Goal: Transaction & Acquisition: Book appointment/travel/reservation

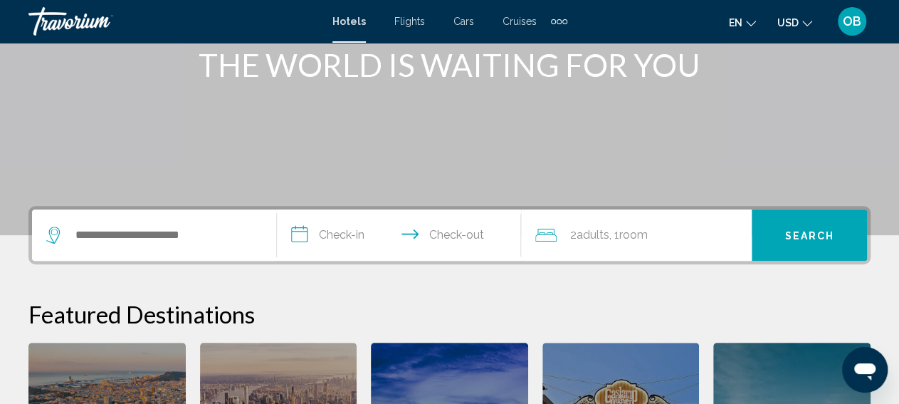
scroll to position [259, 0]
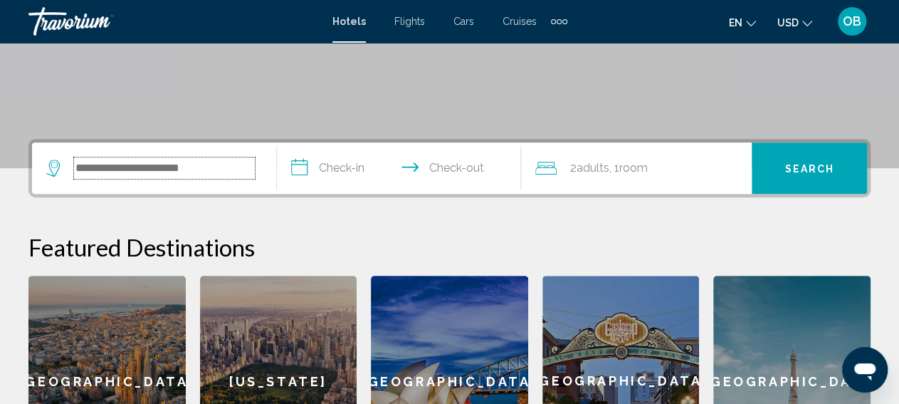
click at [173, 163] on input "Search widget" at bounding box center [164, 167] width 181 height 21
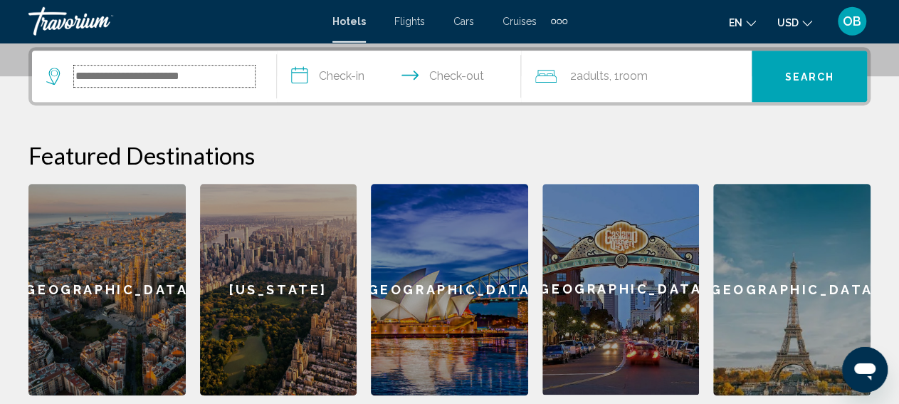
scroll to position [352, 0]
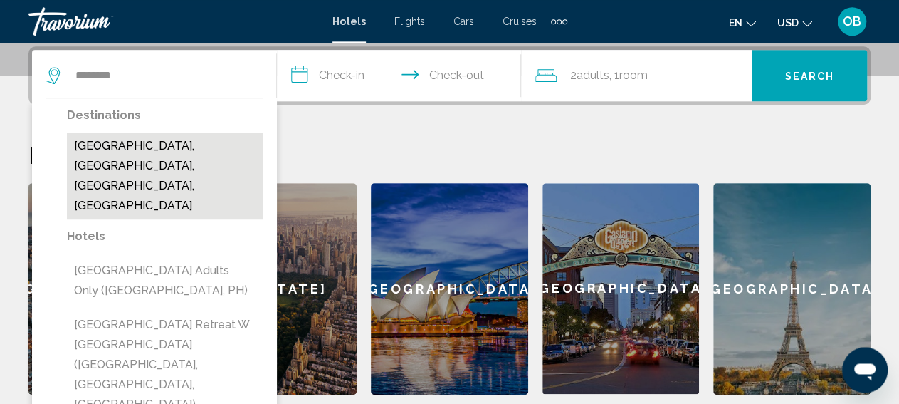
click at [127, 158] on button "[GEOGRAPHIC_DATA], [GEOGRAPHIC_DATA], [GEOGRAPHIC_DATA], [GEOGRAPHIC_DATA]" at bounding box center [165, 175] width 196 height 87
type input "**********"
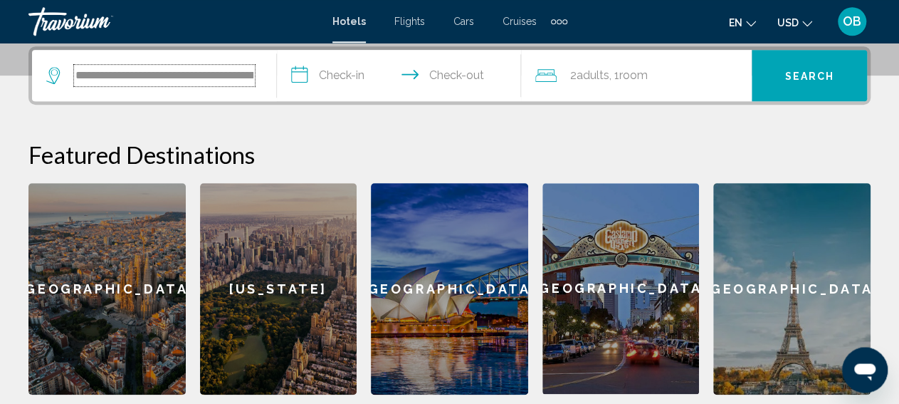
scroll to position [0, 50]
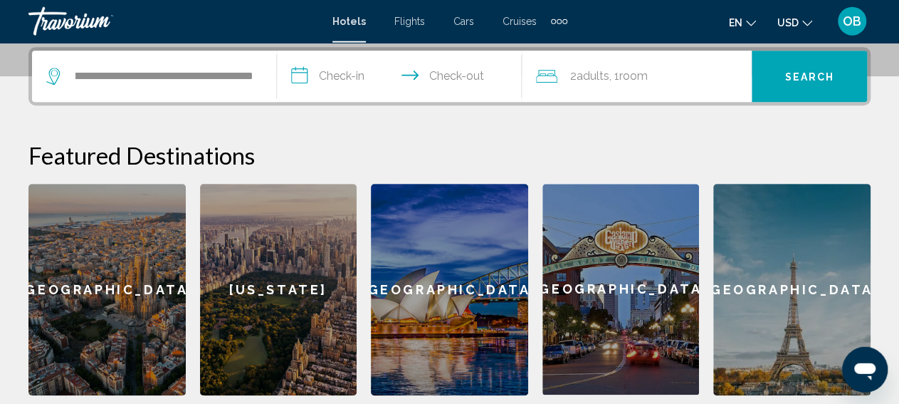
click at [351, 71] on input "**********" at bounding box center [402, 79] width 251 height 56
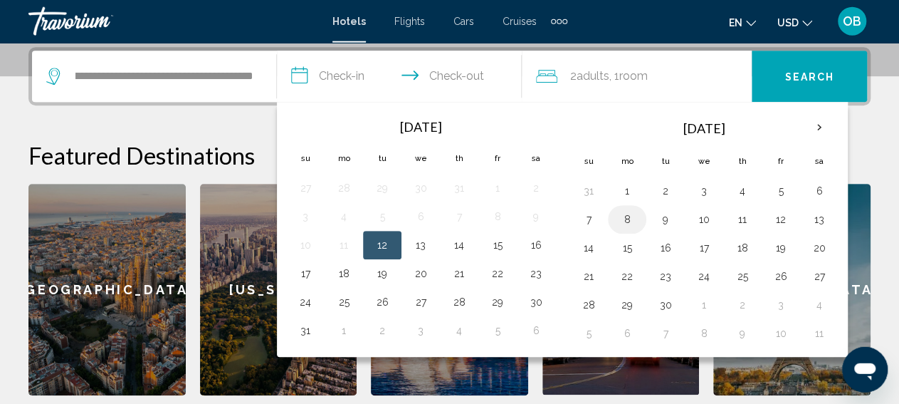
click at [620, 215] on button "8" at bounding box center [627, 219] width 23 height 20
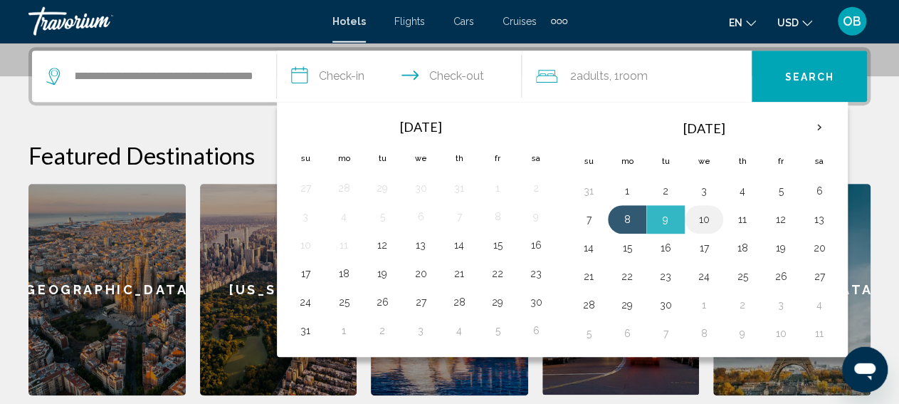
click at [701, 212] on button "10" at bounding box center [704, 219] width 23 height 20
type input "**********"
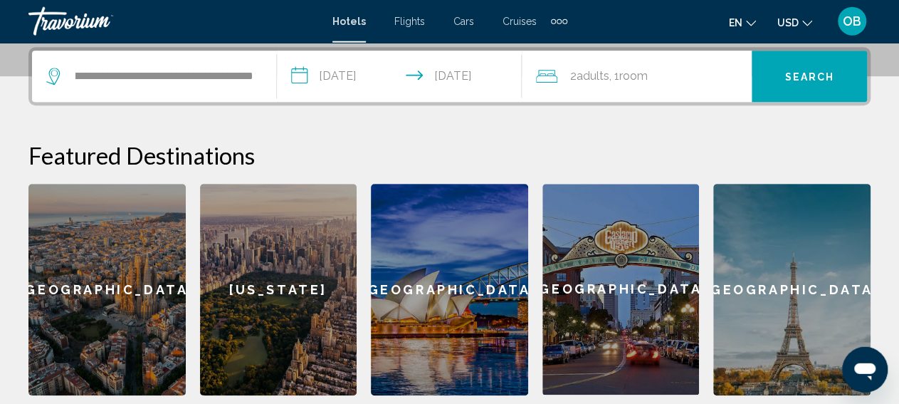
click at [798, 73] on span "Search" at bounding box center [810, 76] width 50 height 11
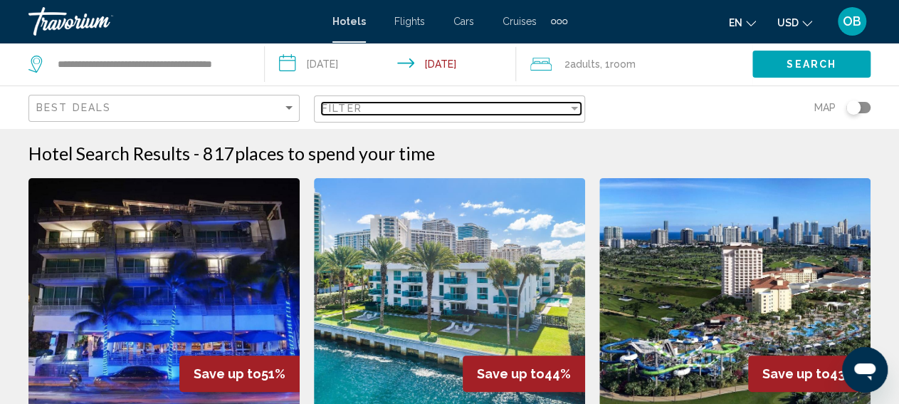
click at [573, 109] on div "Filter" at bounding box center [574, 109] width 7 height 4
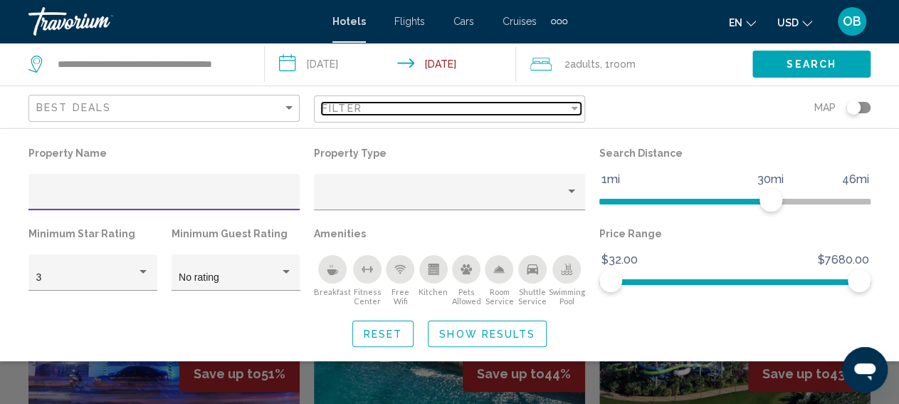
click at [573, 106] on div "Filter" at bounding box center [574, 108] width 13 height 11
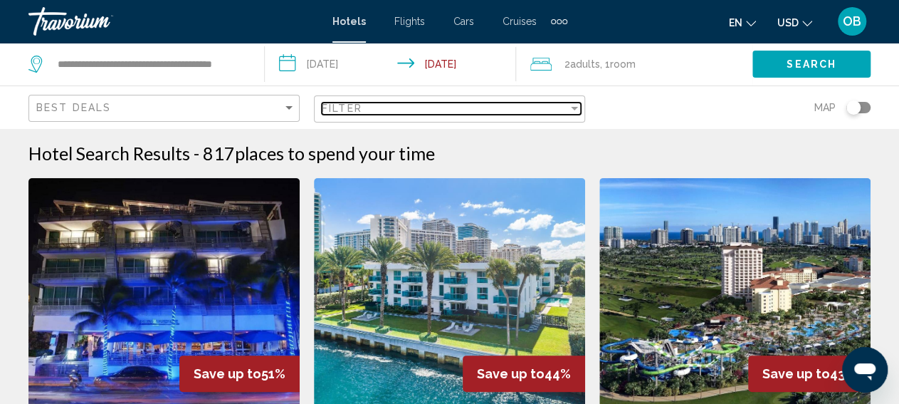
click at [573, 106] on div "Filter" at bounding box center [574, 108] width 13 height 11
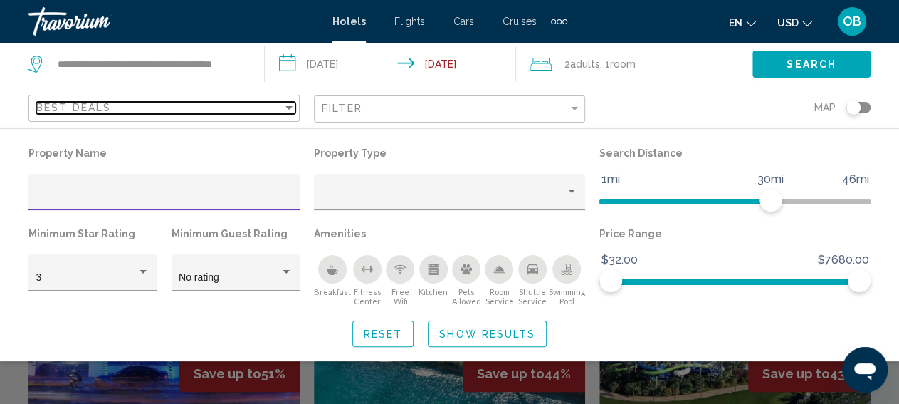
click at [288, 108] on div "Sort by" at bounding box center [288, 108] width 7 height 4
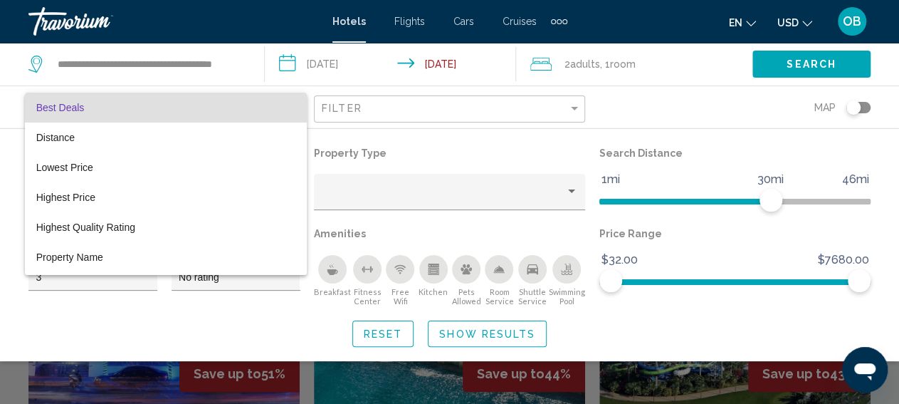
click at [288, 108] on mat-option "Best Deals" at bounding box center [166, 108] width 283 height 30
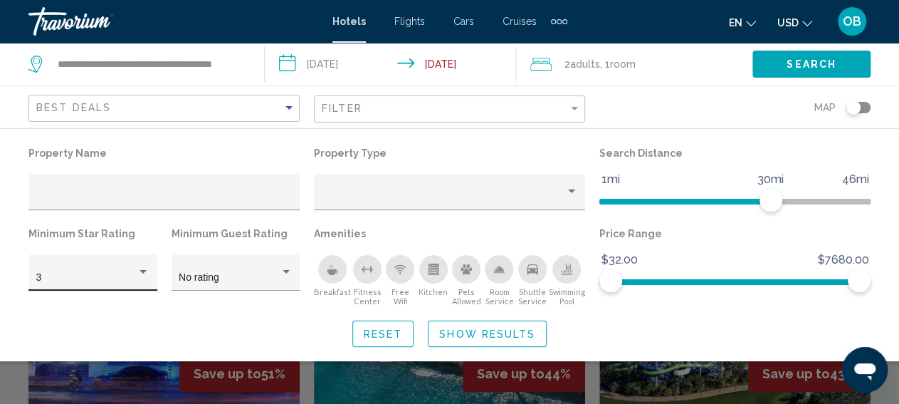
click at [143, 268] on div "Hotel Filters" at bounding box center [143, 271] width 13 height 11
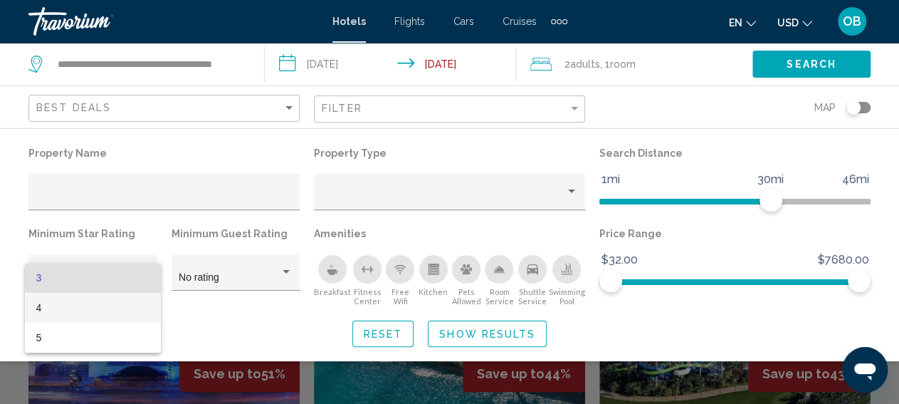
click at [137, 304] on span "4" at bounding box center [92, 308] width 113 height 30
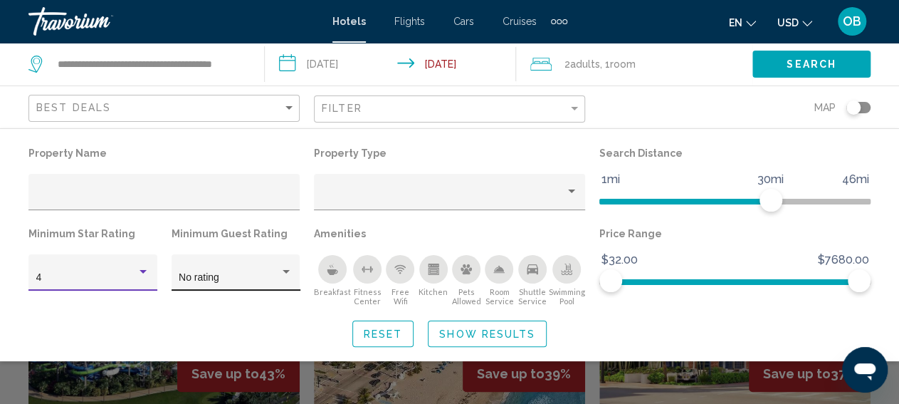
click at [288, 273] on div "Hotel Filters" at bounding box center [286, 272] width 7 height 4
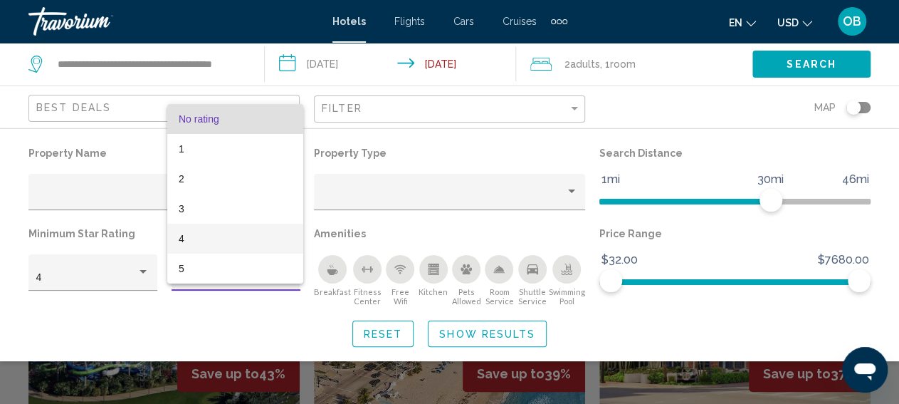
click at [210, 236] on span "4" at bounding box center [235, 239] width 113 height 30
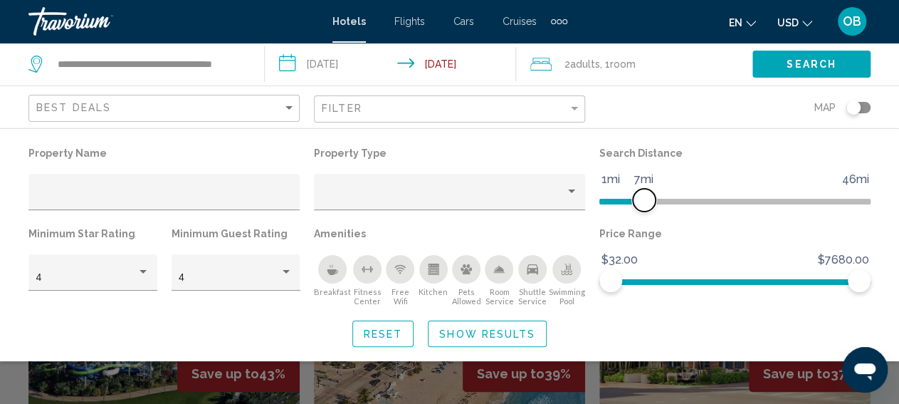
drag, startPoint x: 768, startPoint y: 208, endPoint x: 644, endPoint y: 196, distance: 124.5
click at [644, 196] on span "Hotel Filters" at bounding box center [644, 200] width 23 height 23
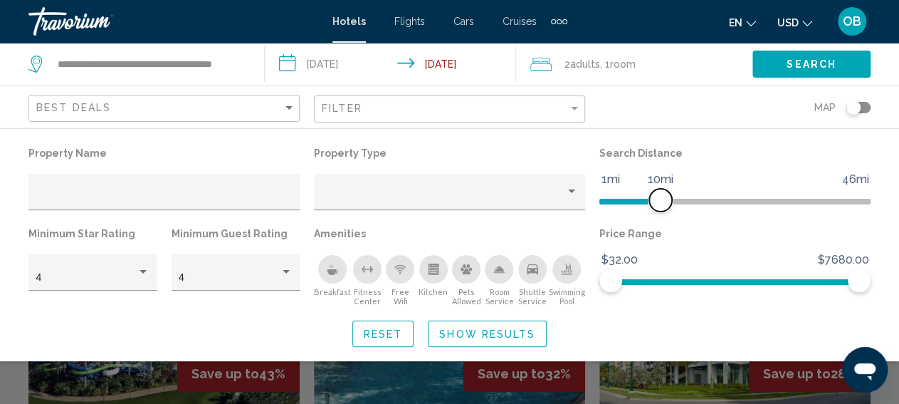
drag, startPoint x: 644, startPoint y: 196, endPoint x: 661, endPoint y: 197, distance: 17.1
click at [661, 197] on span "Hotel Filters" at bounding box center [660, 200] width 23 height 23
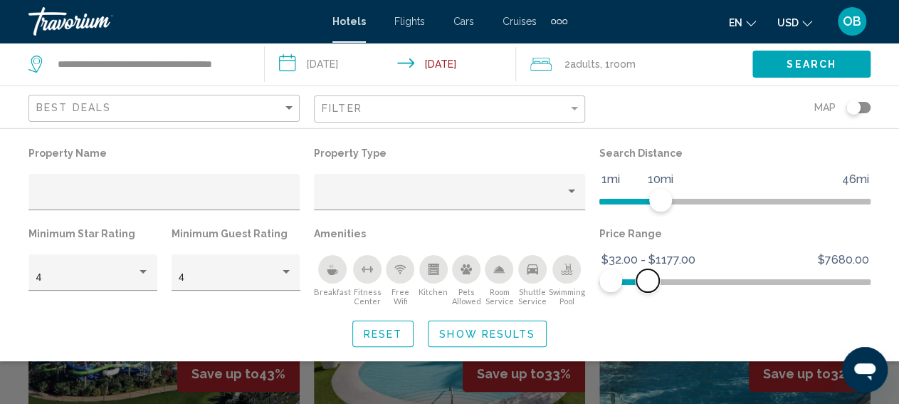
drag, startPoint x: 851, startPoint y: 280, endPoint x: 648, endPoint y: 297, distance: 203.6
click at [648, 297] on div "Price Range $32.00 $7680.00 $32.00 $1177.00 $32.00 - $1177.00" at bounding box center [734, 265] width 285 height 83
click at [503, 337] on span "Show Results" at bounding box center [487, 333] width 96 height 11
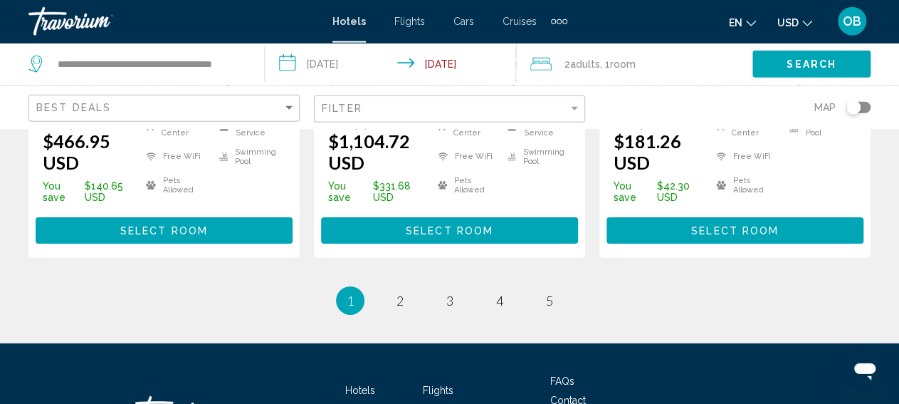
scroll to position [2184, 0]
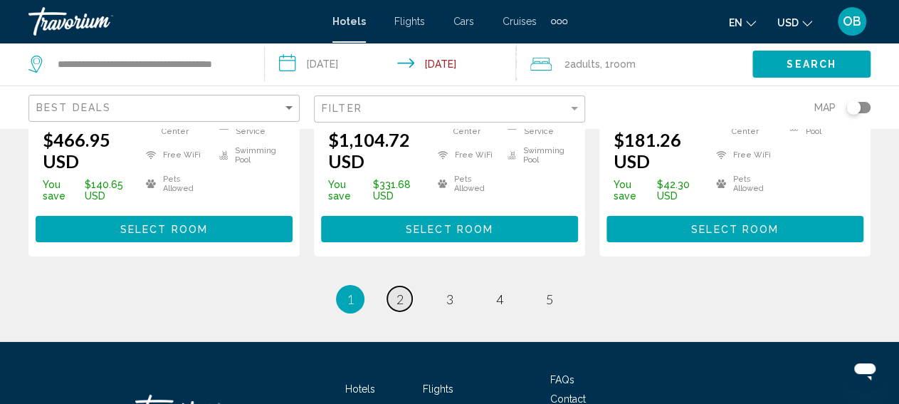
click at [399, 291] on span "2" at bounding box center [400, 299] width 7 height 16
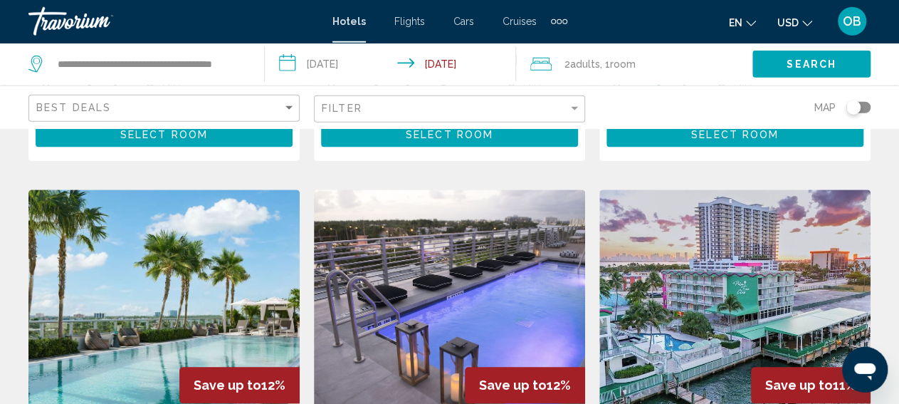
scroll to position [629, 0]
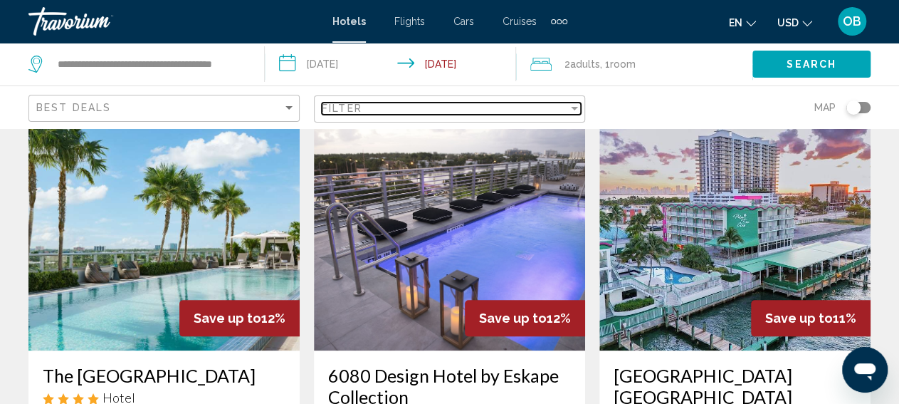
click at [572, 110] on div "Filter" at bounding box center [574, 109] width 7 height 4
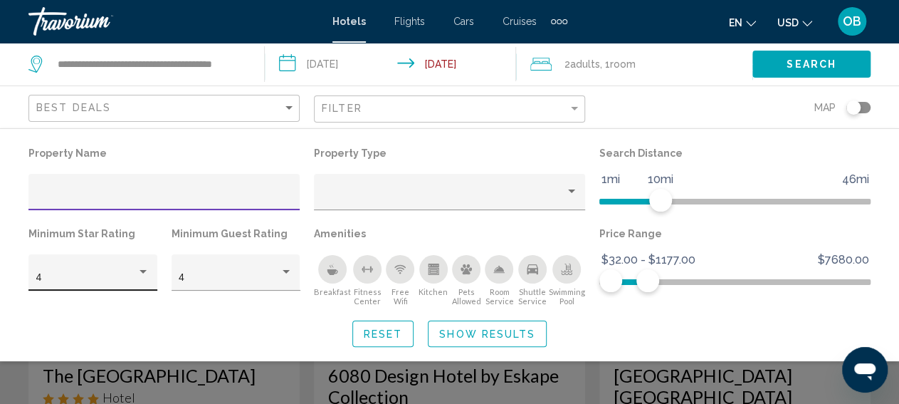
click at [145, 270] on div "Hotel Filters" at bounding box center [143, 271] width 13 height 11
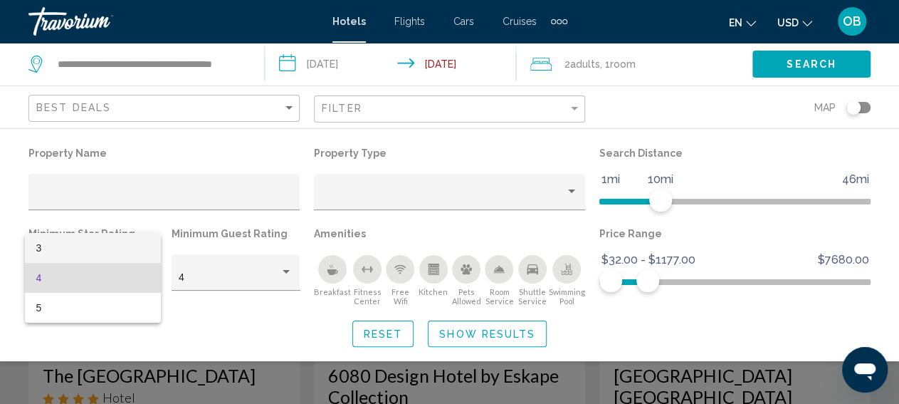
click at [139, 244] on span "3" at bounding box center [92, 248] width 113 height 30
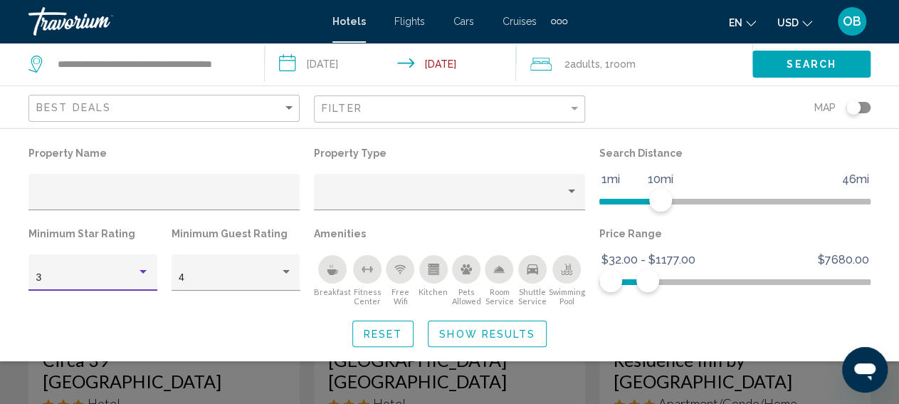
scroll to position [2262, 0]
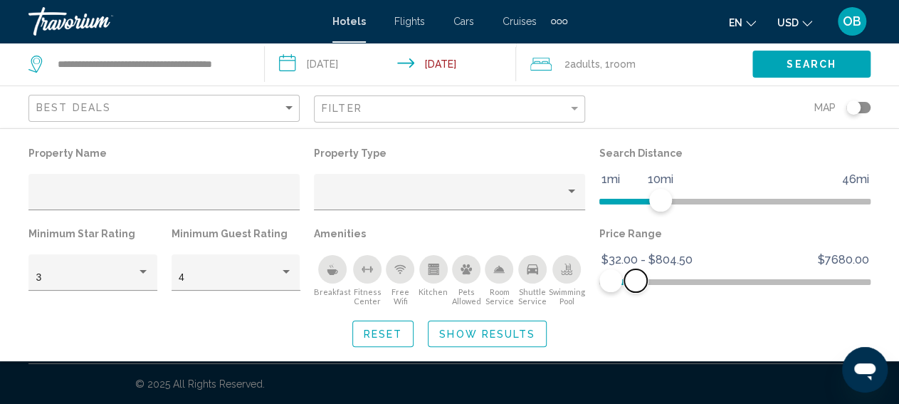
drag, startPoint x: 651, startPoint y: 280, endPoint x: 636, endPoint y: 280, distance: 15.7
click at [636, 280] on span "Hotel Filters" at bounding box center [635, 280] width 23 height 23
click at [496, 335] on span "Show Results" at bounding box center [487, 333] width 96 height 11
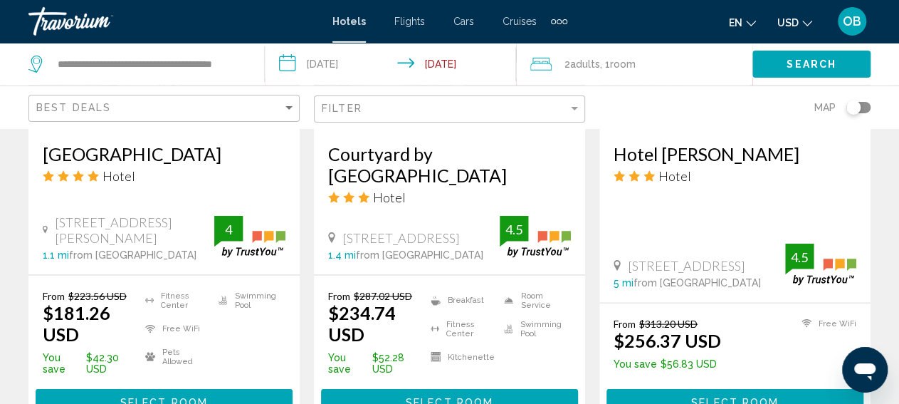
scroll to position [1404, 0]
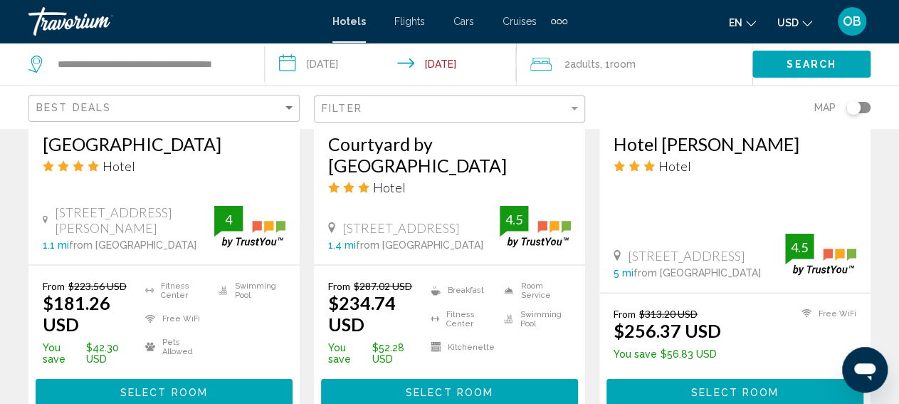
click at [167, 141] on h3 "[GEOGRAPHIC_DATA]" at bounding box center [164, 143] width 243 height 21
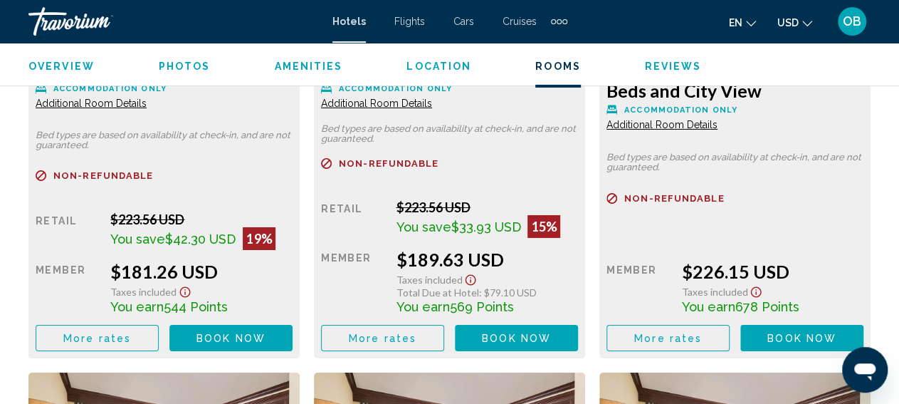
scroll to position [2394, 0]
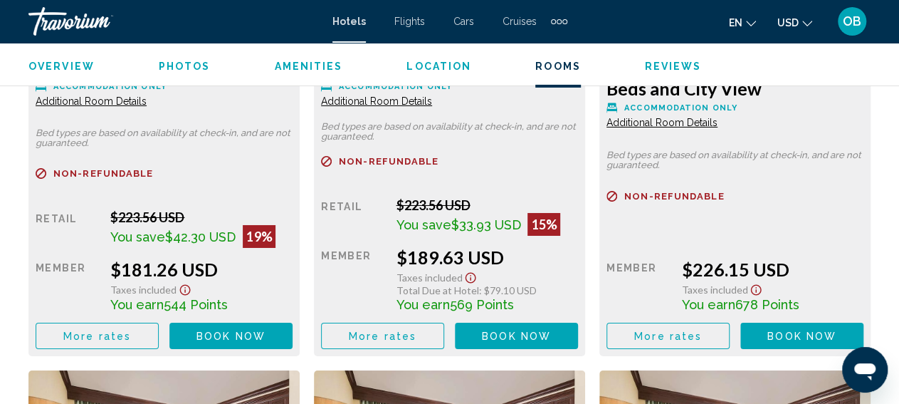
click at [266, 330] on span "Book now No longer available" at bounding box center [231, 335] width 69 height 11
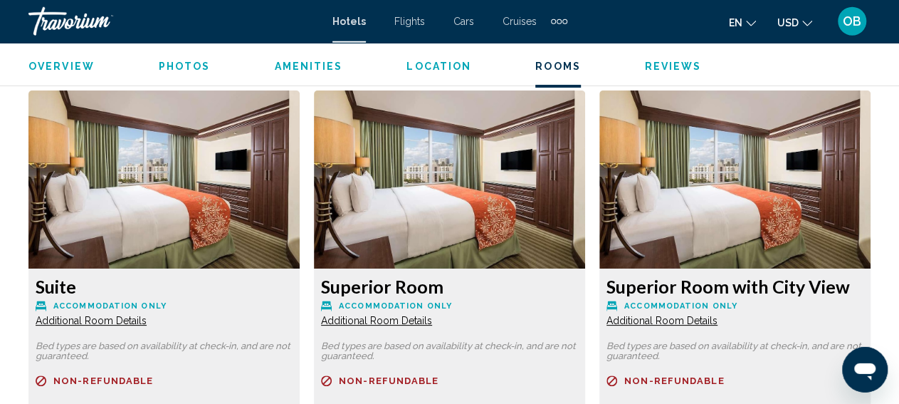
scroll to position [2854, 0]
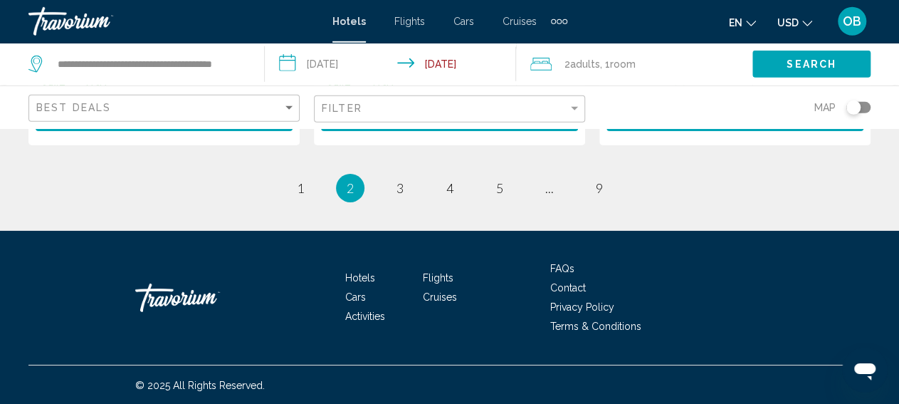
scroll to position [2262, 0]
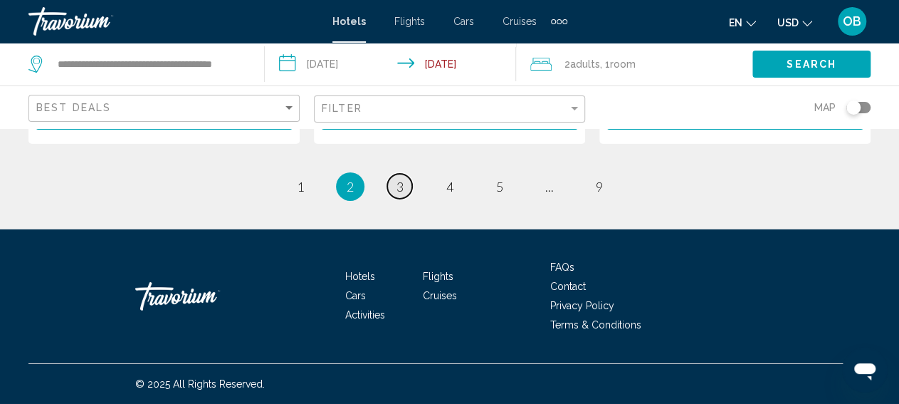
click at [400, 192] on span "3" at bounding box center [400, 187] width 7 height 16
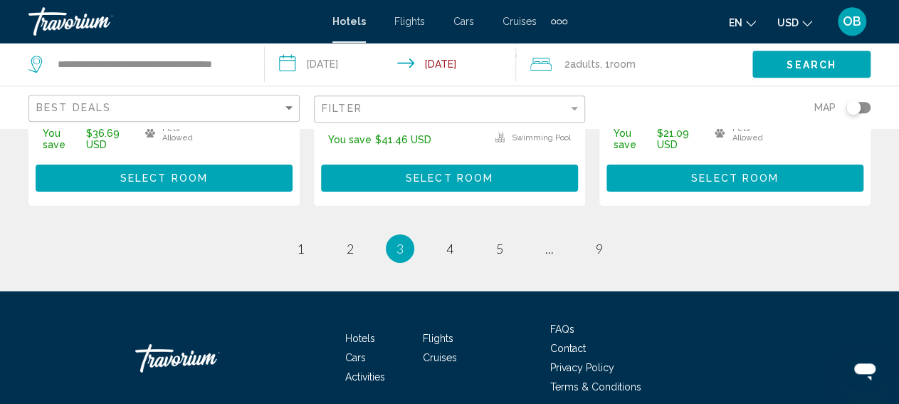
scroll to position [2295, 0]
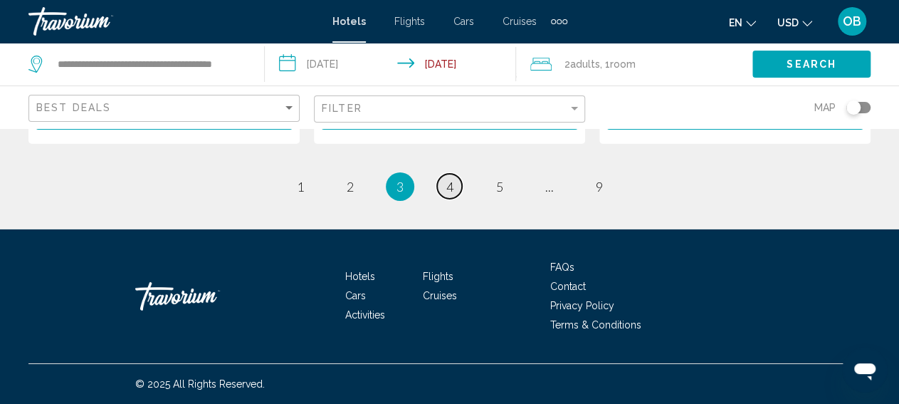
click at [452, 194] on span "4" at bounding box center [449, 187] width 7 height 16
click at [448, 186] on span "4" at bounding box center [449, 187] width 7 height 16
click at [449, 185] on li "You're on page 4" at bounding box center [450, 186] width 28 height 28
click at [449, 185] on span "4" at bounding box center [449, 187] width 7 height 16
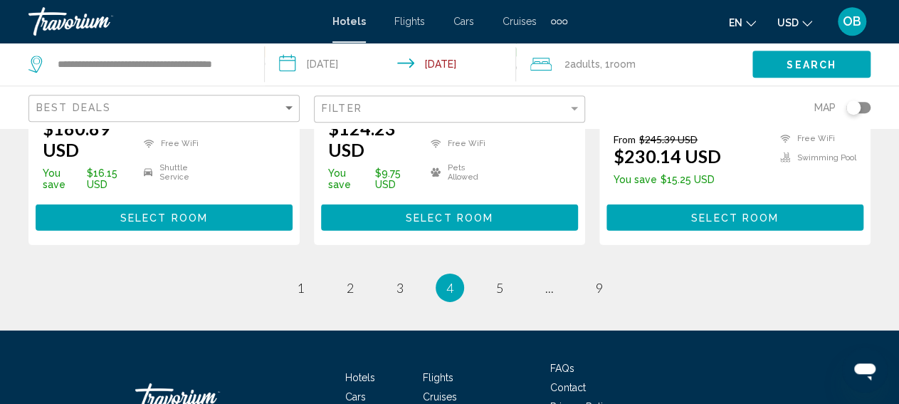
scroll to position [2147, 0]
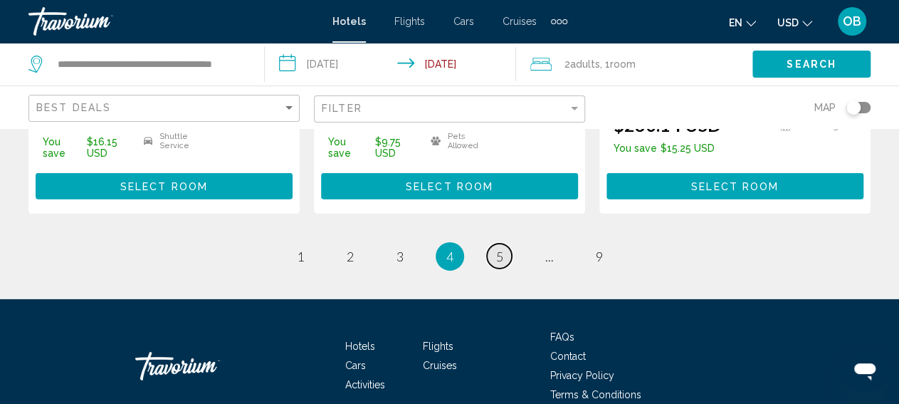
click at [501, 264] on span "5" at bounding box center [499, 256] width 7 height 16
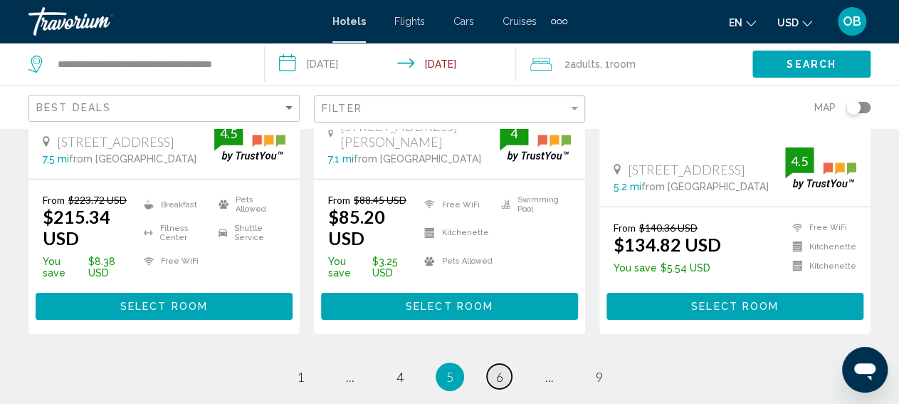
scroll to position [2184, 0]
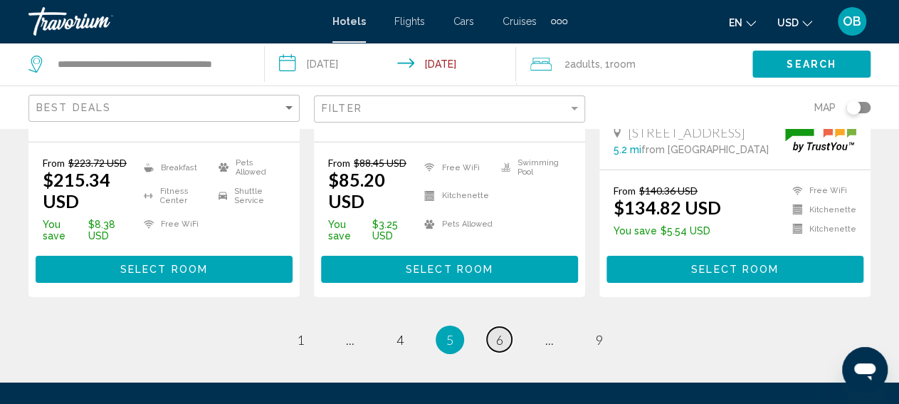
click at [499, 332] on span "6" at bounding box center [499, 340] width 7 height 16
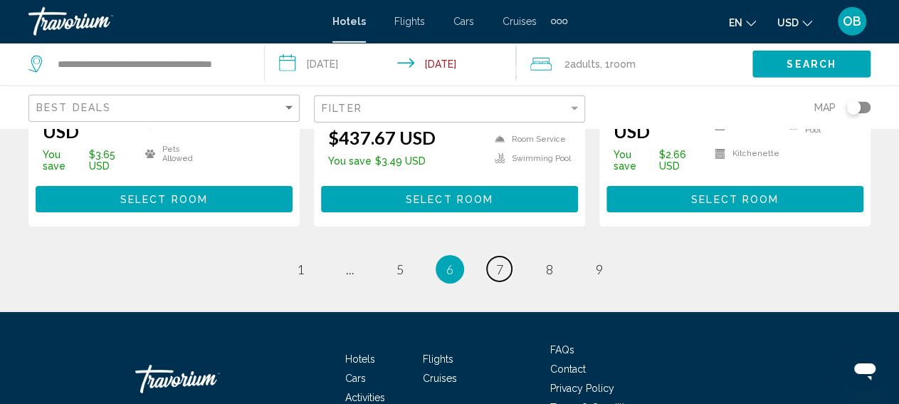
scroll to position [2316, 0]
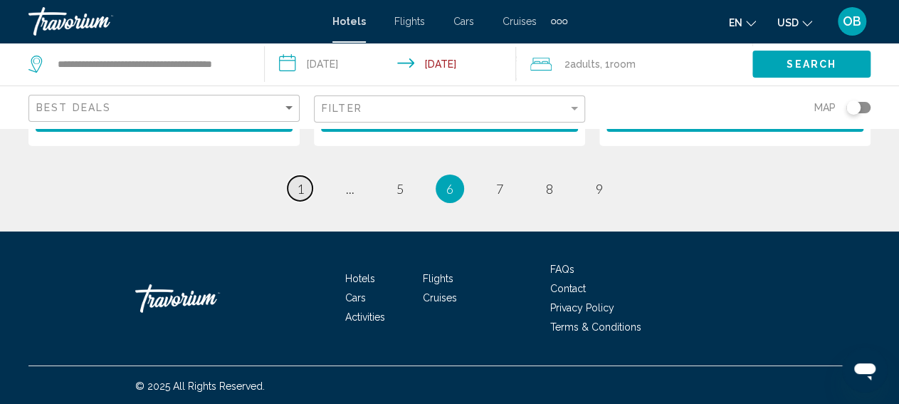
click at [303, 186] on span "1" at bounding box center [300, 189] width 7 height 16
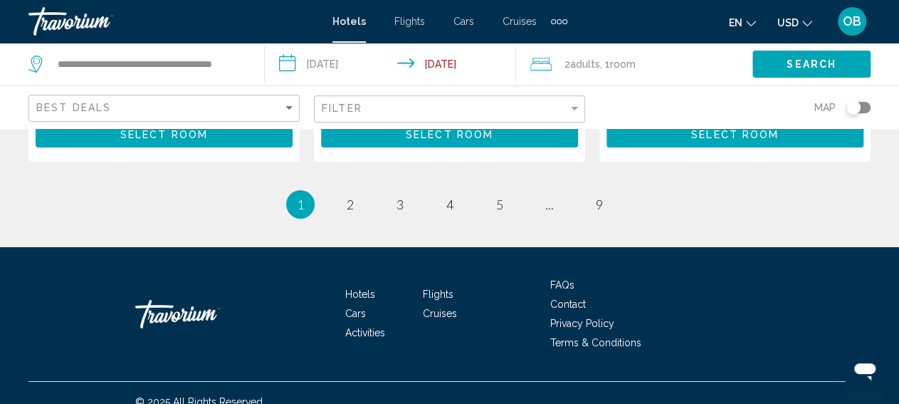
scroll to position [2283, 0]
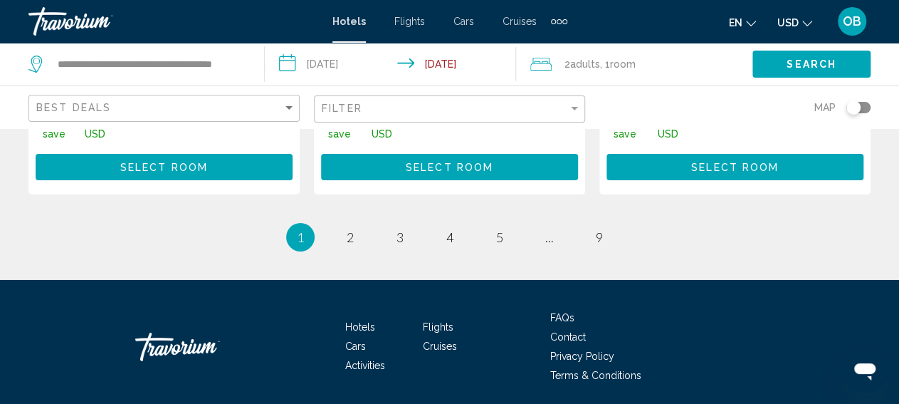
click at [300, 229] on span "1" at bounding box center [300, 237] width 7 height 16
click at [292, 223] on ul "1 / 9 You're on page 1 page 2 page 3 page 4 page 5 page ... page 9" at bounding box center [449, 237] width 842 height 28
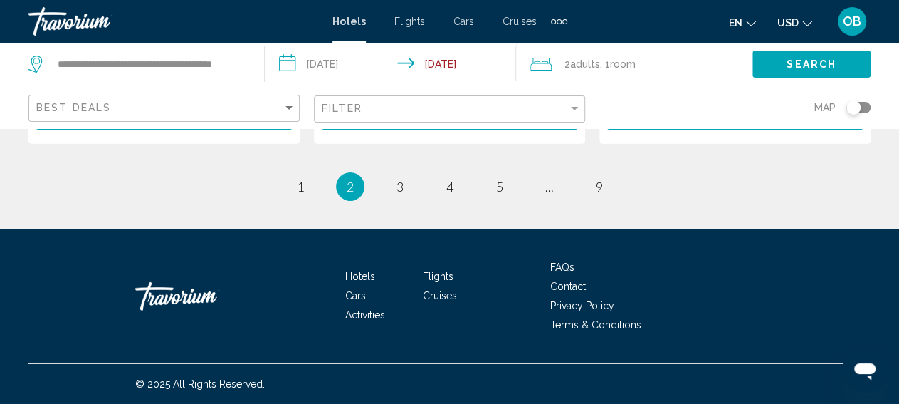
scroll to position [2262, 0]
click at [300, 184] on span "1" at bounding box center [300, 187] width 7 height 16
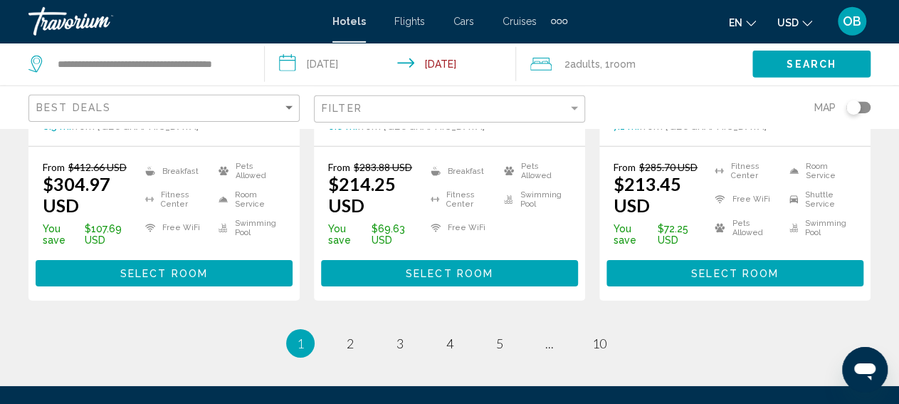
scroll to position [2184, 0]
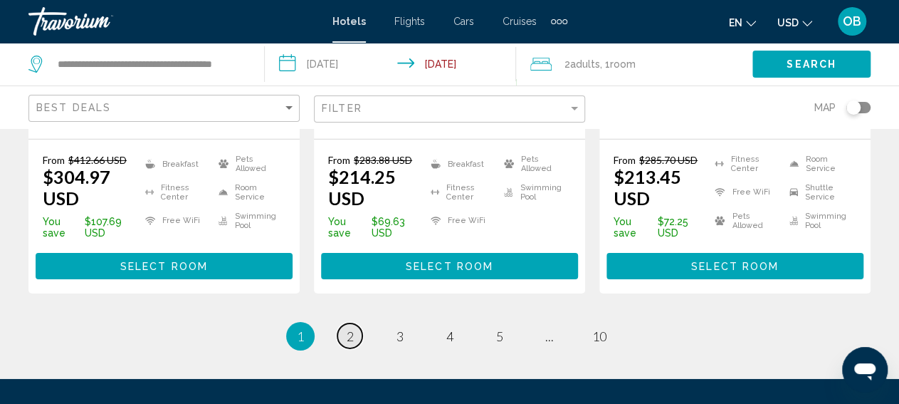
click at [350, 328] on span "2" at bounding box center [350, 336] width 7 height 16
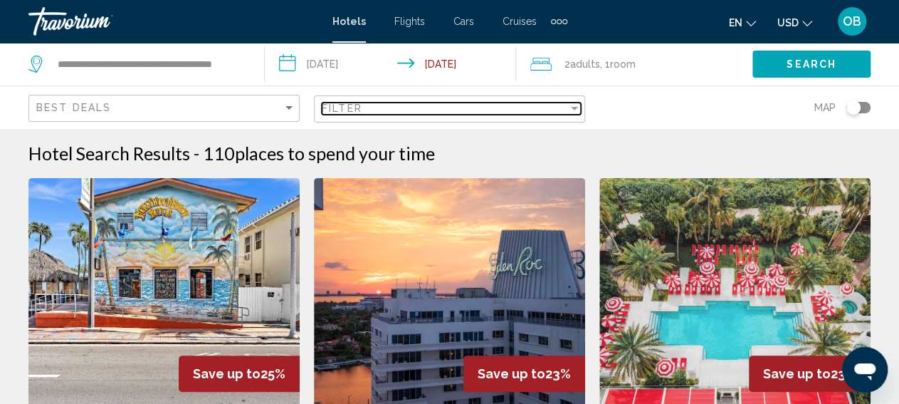
click at [575, 106] on div "Filter" at bounding box center [574, 108] width 13 height 11
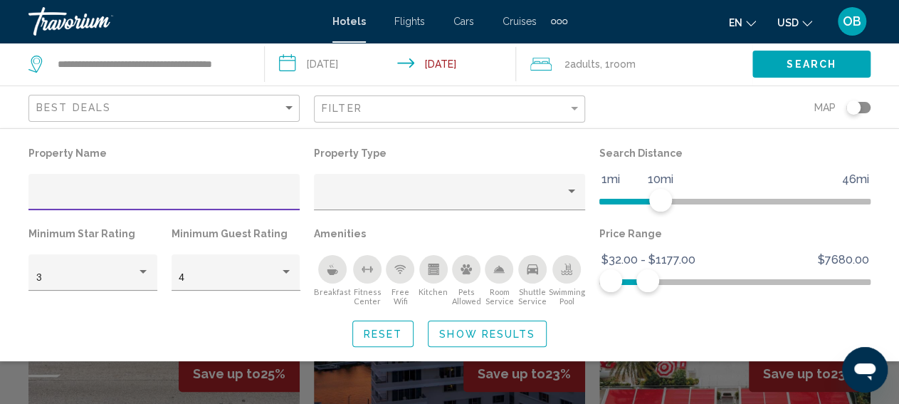
click at [133, 195] on input "Hotel Filters" at bounding box center [164, 197] width 256 height 11
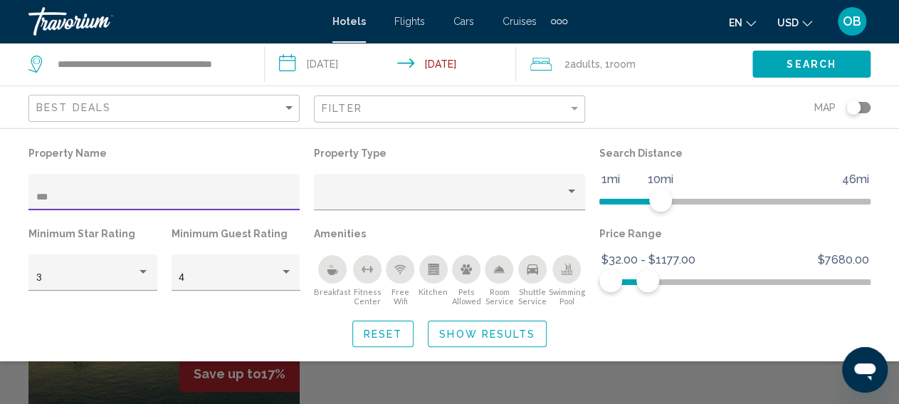
type input "****"
click at [450, 332] on span "Show Results" at bounding box center [487, 333] width 96 height 11
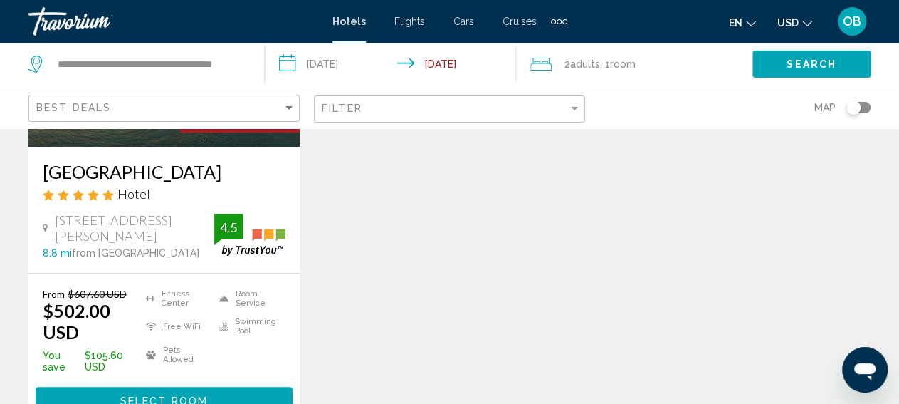
scroll to position [296, 0]
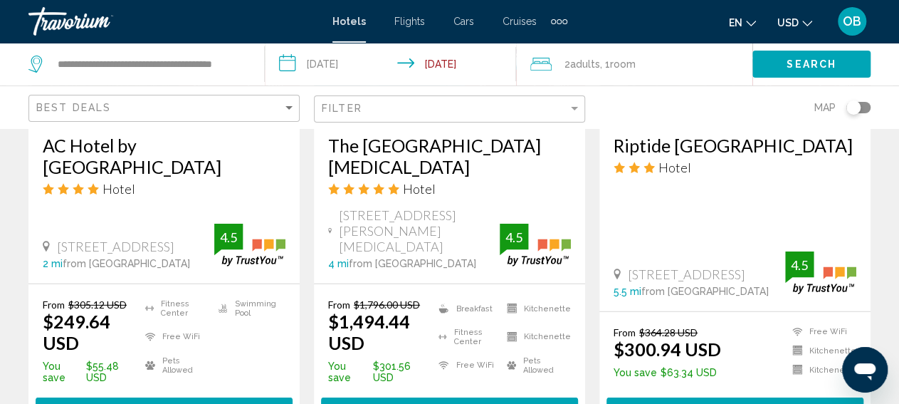
scroll to position [1962, 0]
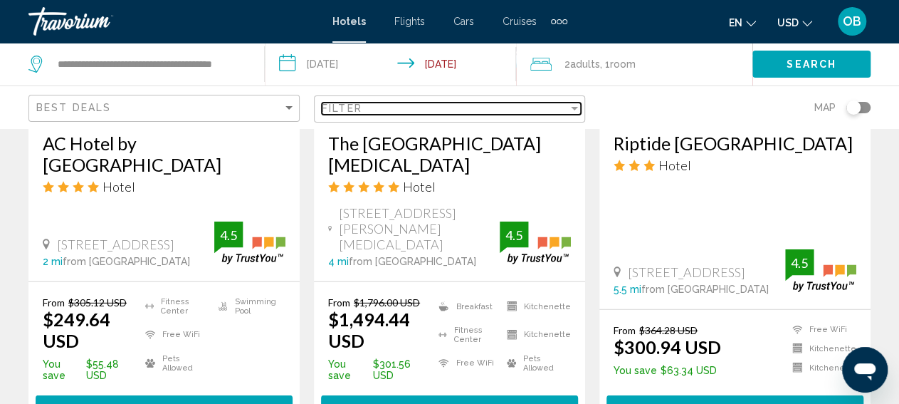
click at [575, 108] on div "Filter" at bounding box center [574, 109] width 7 height 4
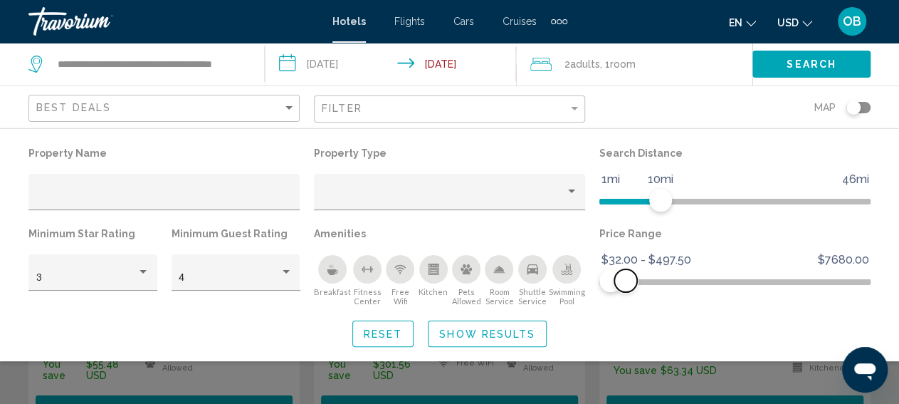
drag, startPoint x: 651, startPoint y: 281, endPoint x: 626, endPoint y: 287, distance: 26.3
click at [626, 287] on span "Hotel Filters" at bounding box center [625, 280] width 23 height 23
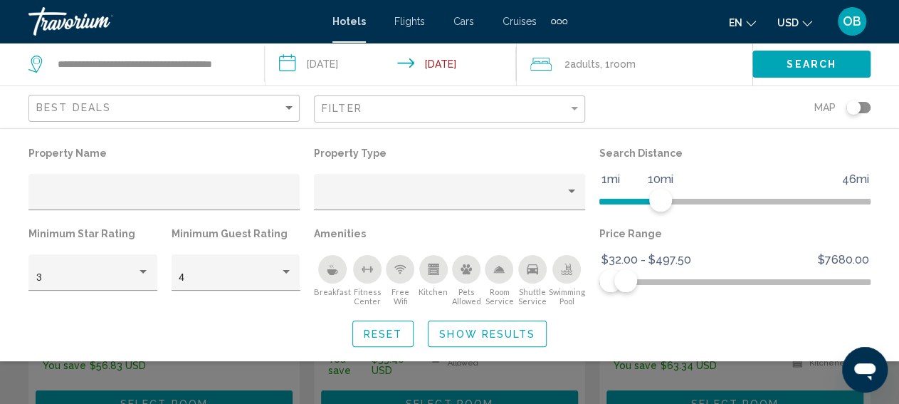
click at [529, 332] on span "Show Results" at bounding box center [487, 333] width 96 height 11
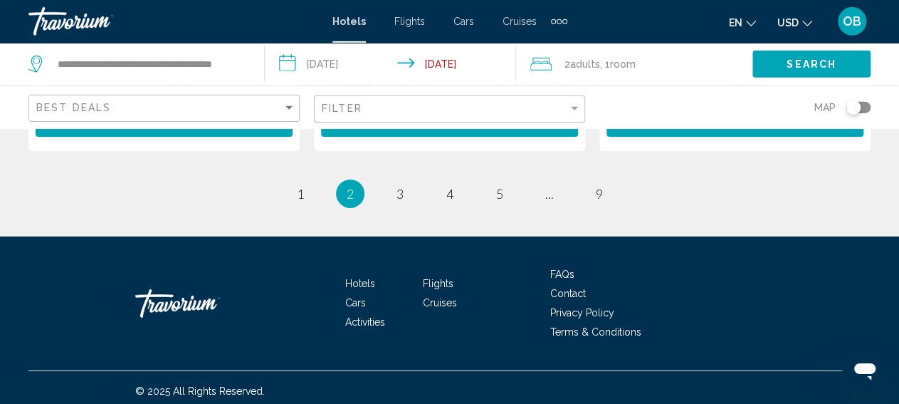
scroll to position [2258, 0]
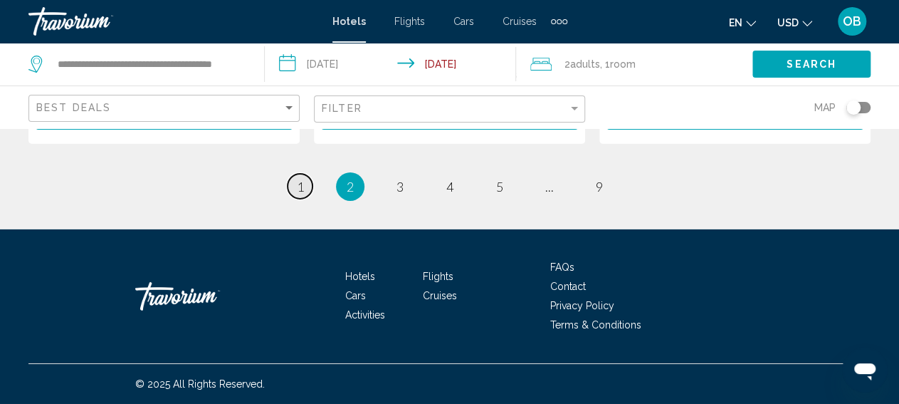
click at [300, 190] on span "1" at bounding box center [300, 187] width 7 height 16
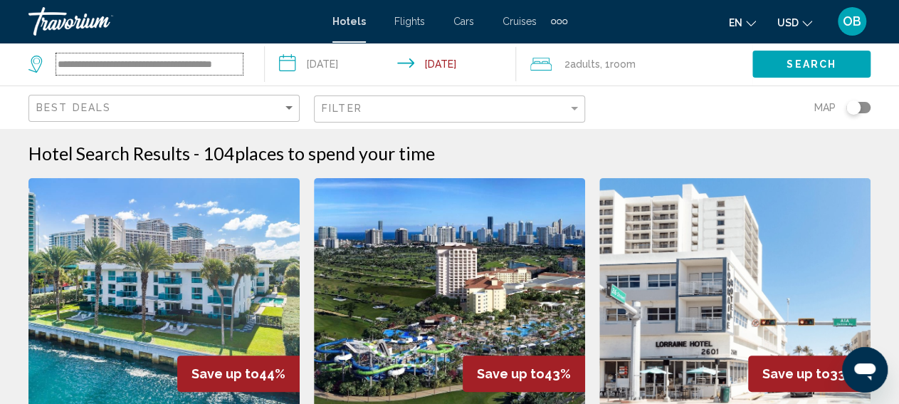
click at [213, 62] on input "**********" at bounding box center [149, 63] width 187 height 21
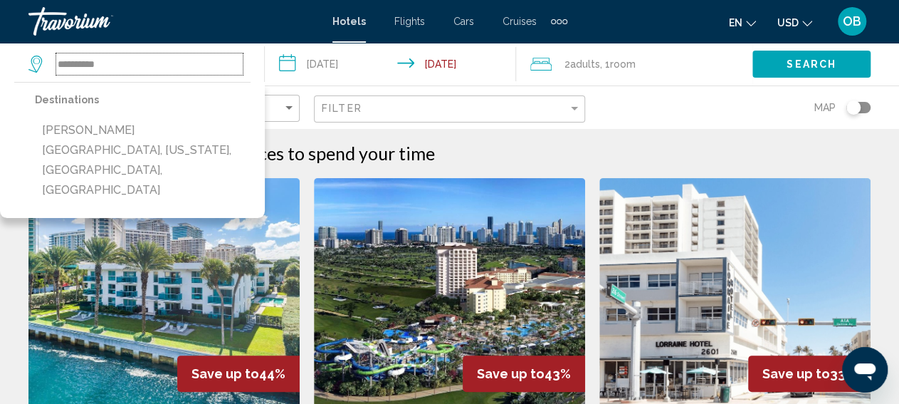
click at [182, 72] on input "**********" at bounding box center [149, 63] width 187 height 21
type input "*"
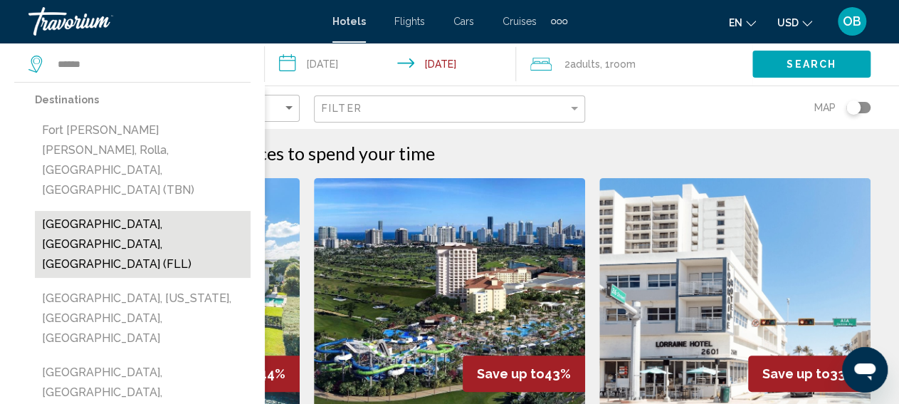
click at [141, 211] on button "[GEOGRAPHIC_DATA], [GEOGRAPHIC_DATA], [GEOGRAPHIC_DATA] (FLL)" at bounding box center [143, 244] width 216 height 67
type input "**********"
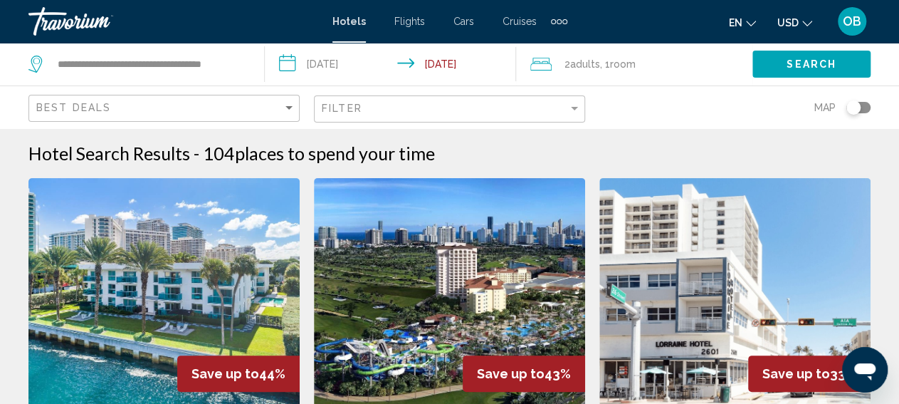
click at [821, 66] on span "Search" at bounding box center [812, 64] width 50 height 11
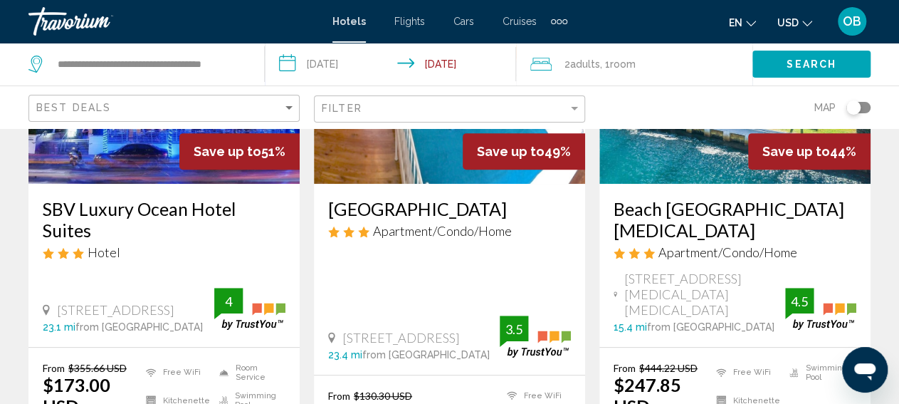
scroll to position [296, 0]
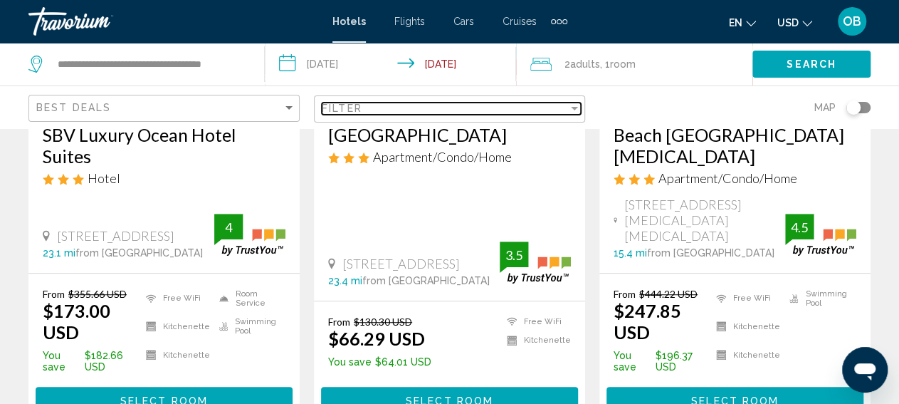
click at [430, 112] on div "Filter" at bounding box center [445, 108] width 246 height 11
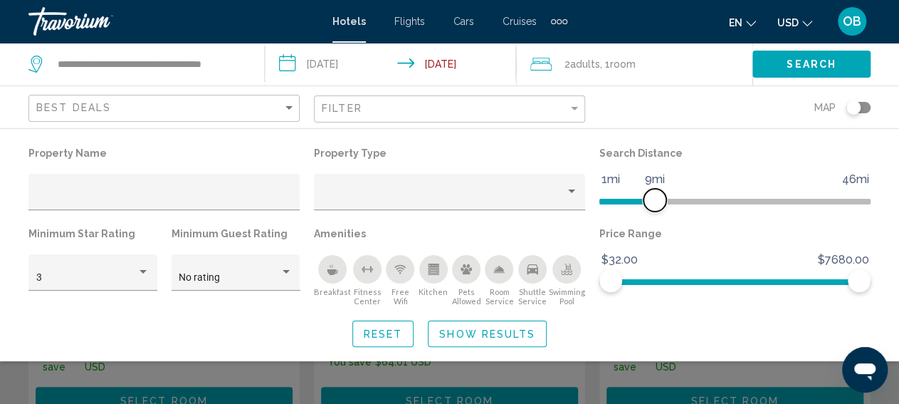
drag, startPoint x: 768, startPoint y: 193, endPoint x: 653, endPoint y: 209, distance: 116.4
click at [653, 209] on span "Hotel Filters" at bounding box center [655, 200] width 23 height 23
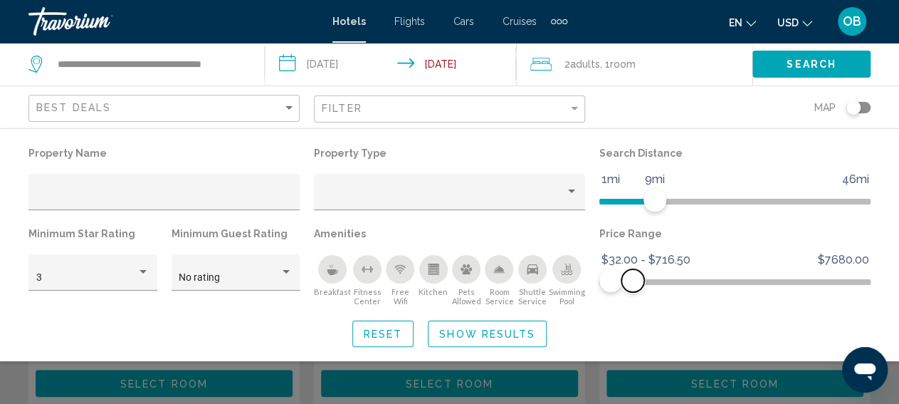
drag, startPoint x: 857, startPoint y: 280, endPoint x: 633, endPoint y: 295, distance: 224.8
click at [633, 295] on div "Price Range $32.00 $7680.00 $32.00 $716.50 $32.00 - $716.50" at bounding box center [734, 265] width 285 height 83
click at [287, 270] on div "Hotel Filters" at bounding box center [286, 271] width 13 height 11
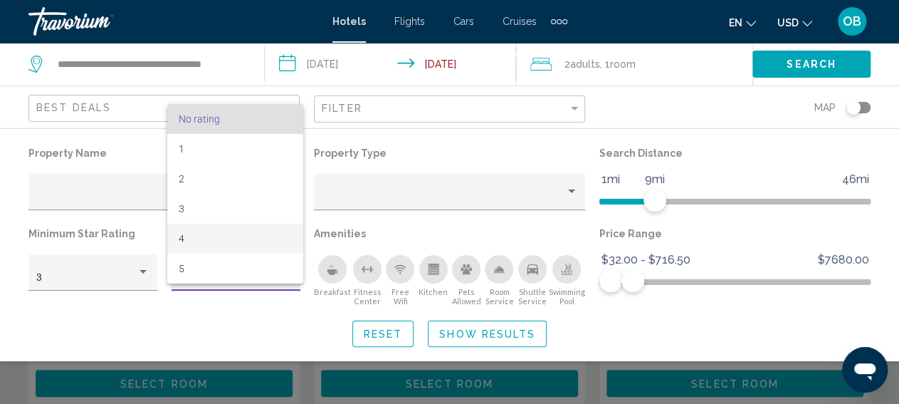
click at [210, 241] on span "4" at bounding box center [235, 239] width 113 height 30
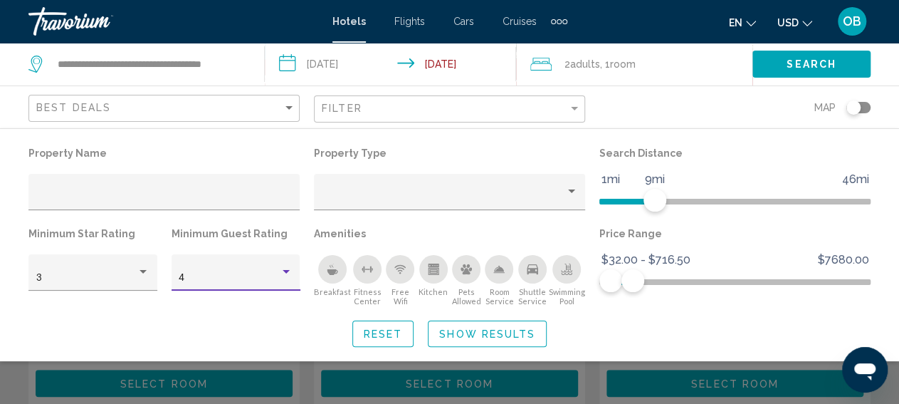
click at [462, 334] on span "Show Results" at bounding box center [487, 333] width 96 height 11
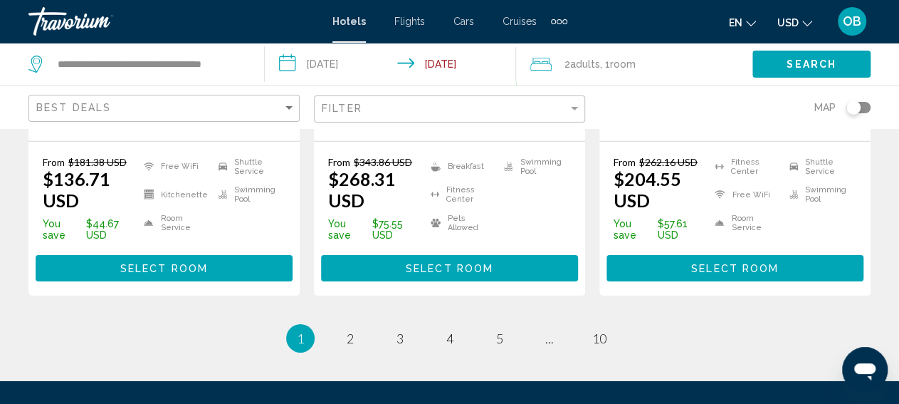
scroll to position [2184, 0]
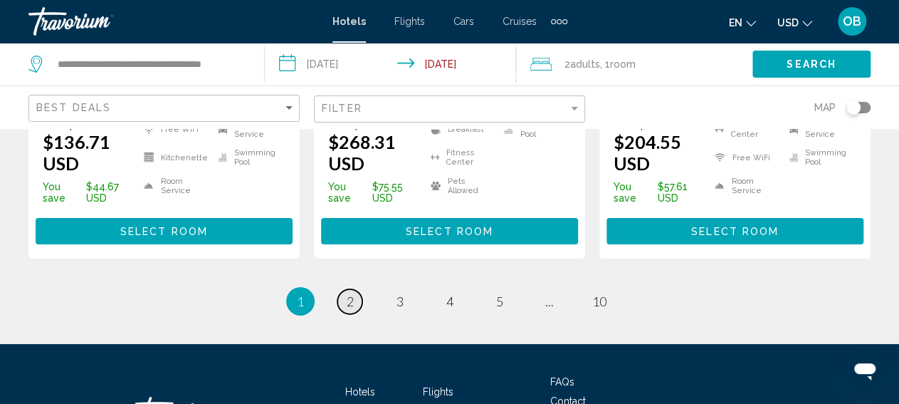
click at [348, 305] on span "2" at bounding box center [350, 301] width 7 height 16
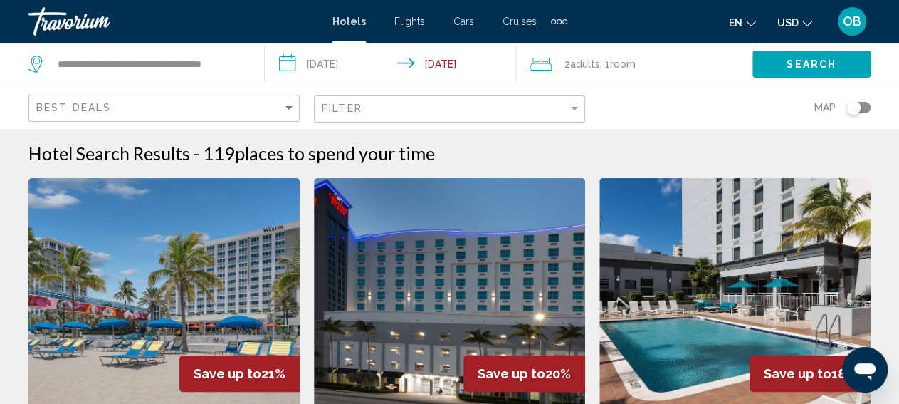
click at [791, 62] on span "Search" at bounding box center [812, 64] width 50 height 11
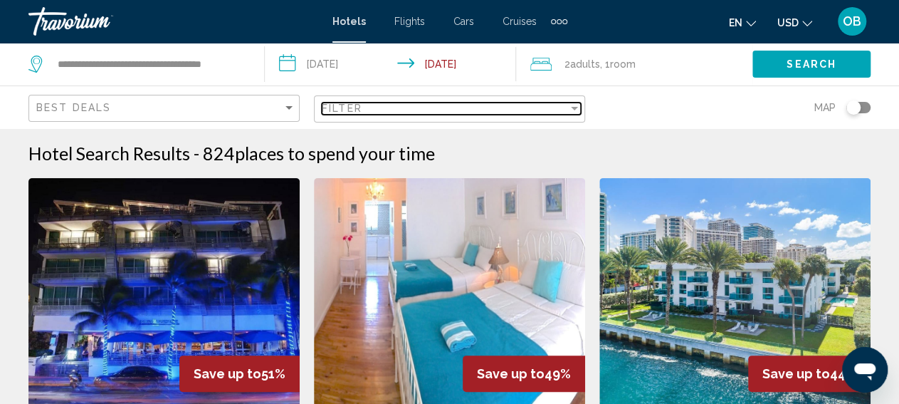
click at [576, 110] on div "Filter" at bounding box center [574, 108] width 13 height 11
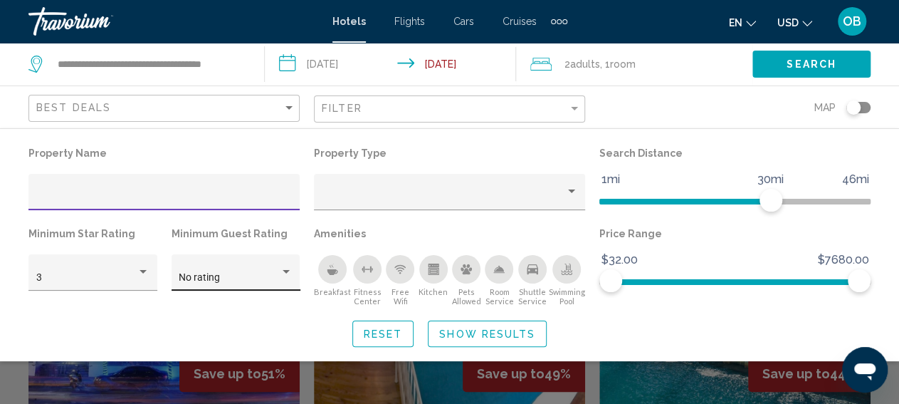
click at [284, 271] on div "Hotel Filters" at bounding box center [286, 272] width 7 height 4
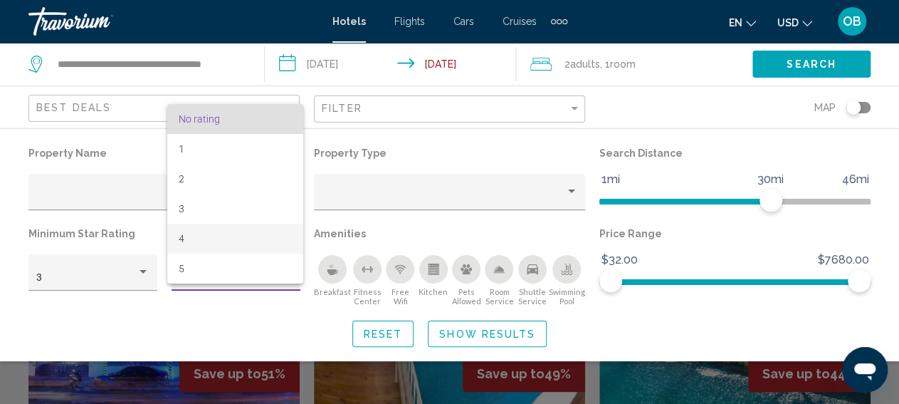
click at [239, 240] on span "4" at bounding box center [235, 239] width 113 height 30
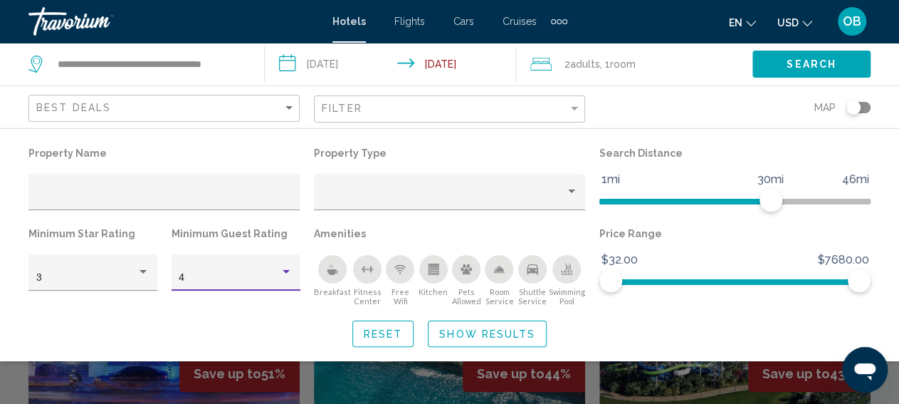
click at [286, 272] on div "Hotel Filters" at bounding box center [286, 272] width 7 height 4
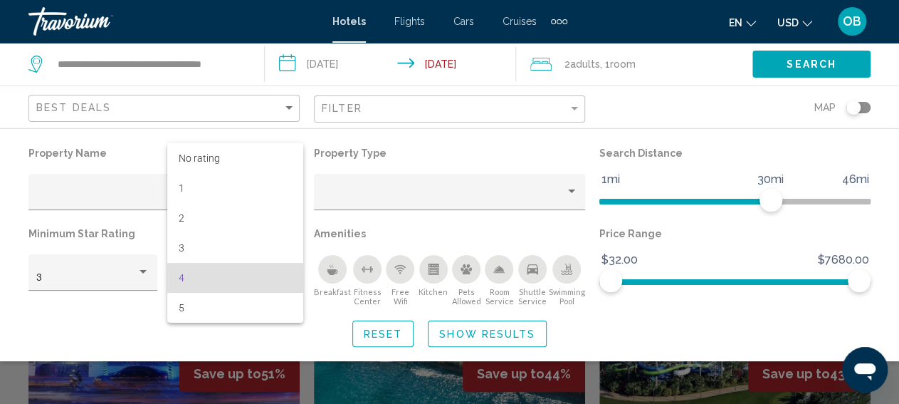
click at [286, 272] on span "4" at bounding box center [235, 278] width 113 height 30
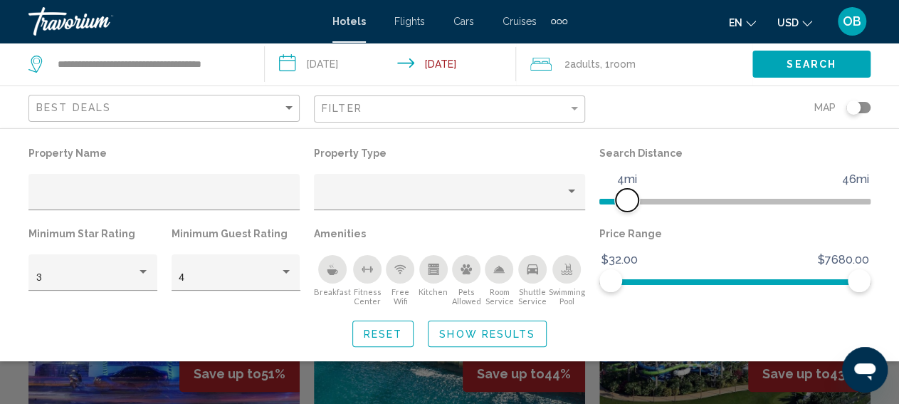
drag, startPoint x: 768, startPoint y: 194, endPoint x: 629, endPoint y: 204, distance: 139.9
click at [629, 204] on span "Hotel Filters" at bounding box center [627, 200] width 23 height 23
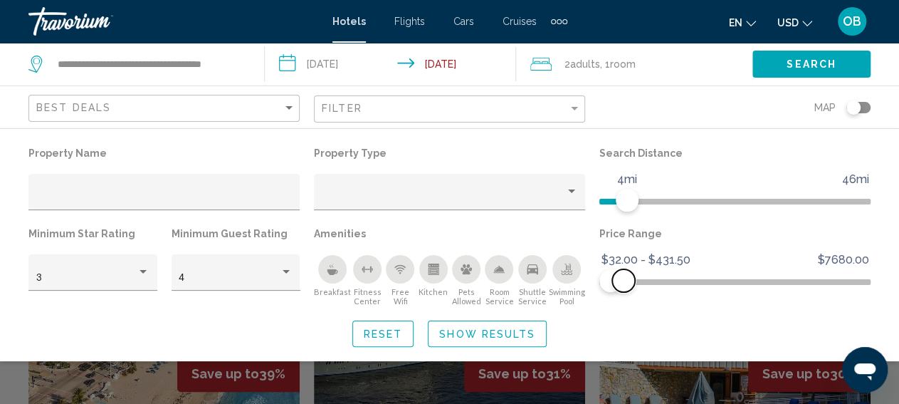
drag, startPoint x: 862, startPoint y: 278, endPoint x: 624, endPoint y: 290, distance: 238.8
click at [624, 290] on span "Hotel Filters" at bounding box center [623, 280] width 23 height 23
click at [503, 332] on span "Show Results" at bounding box center [487, 333] width 96 height 11
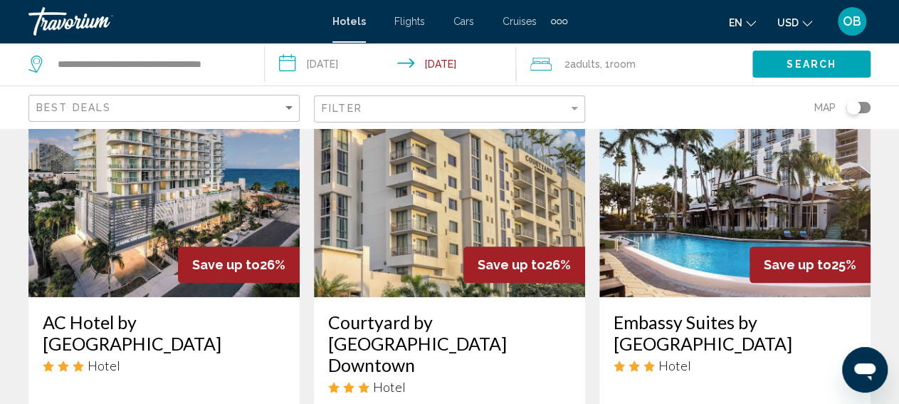
scroll to position [629, 0]
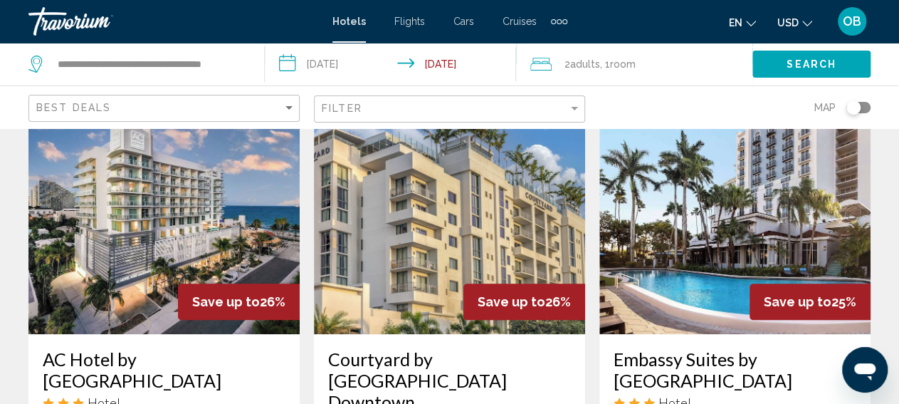
click at [249, 224] on img "Main content" at bounding box center [163, 220] width 271 height 228
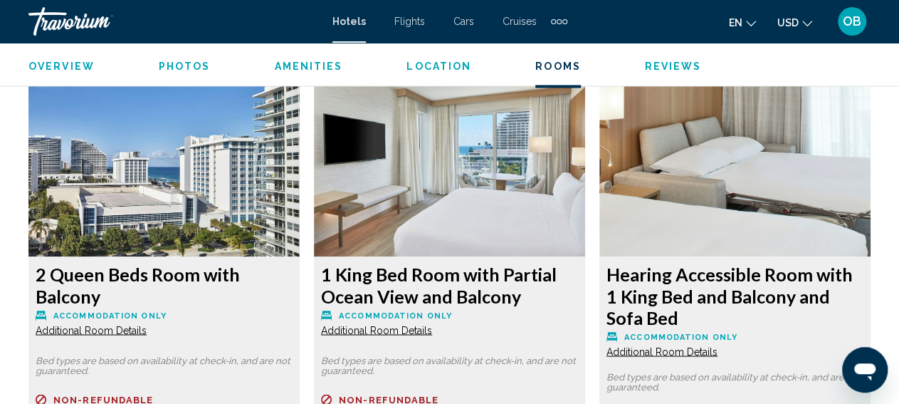
scroll to position [3739, 0]
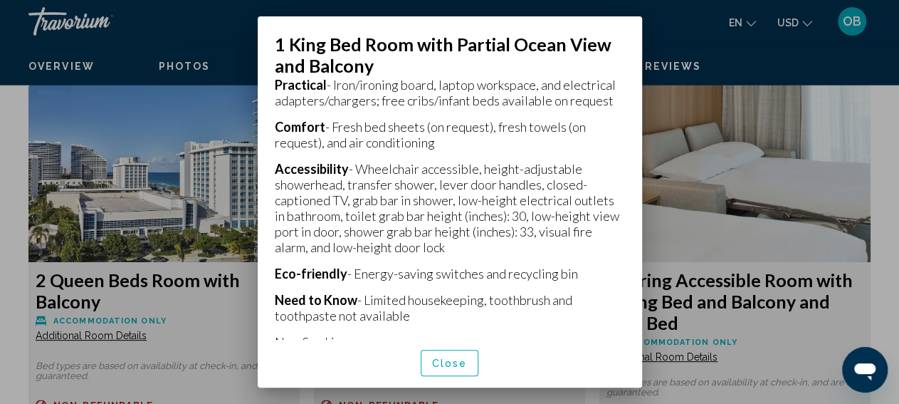
scroll to position [592, 0]
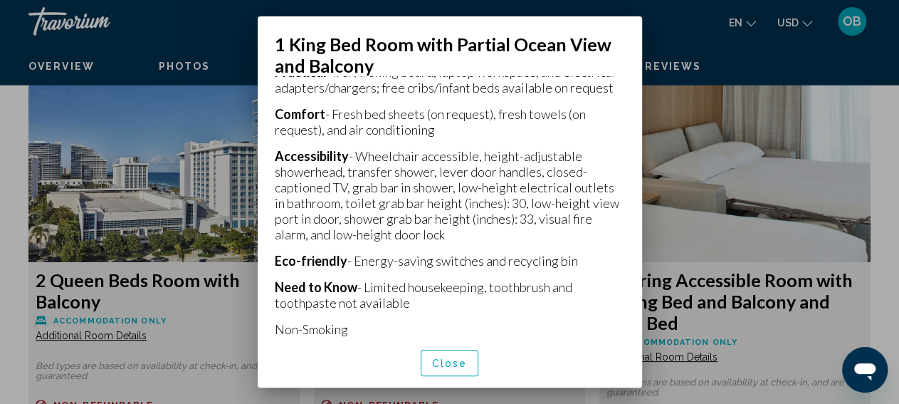
click at [439, 358] on span "Close" at bounding box center [450, 362] width 36 height 11
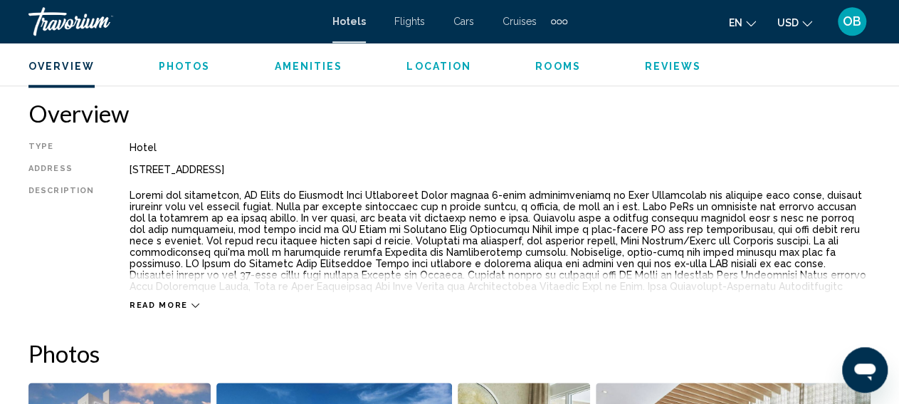
scroll to position [712, 0]
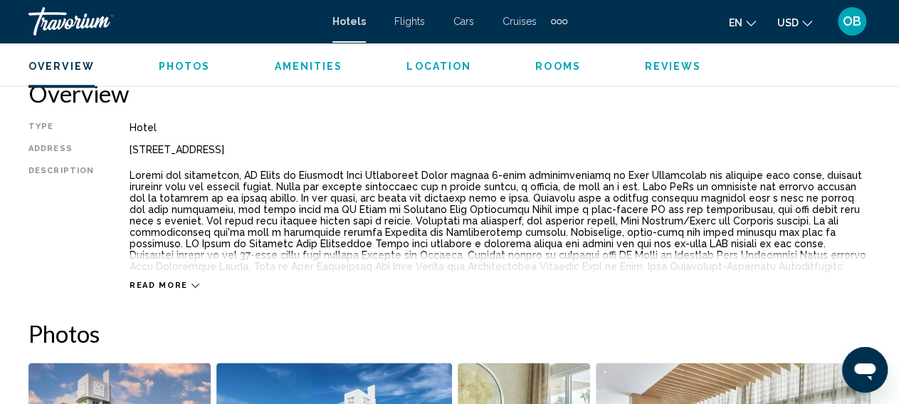
click at [174, 284] on span "Read more" at bounding box center [159, 285] width 58 height 9
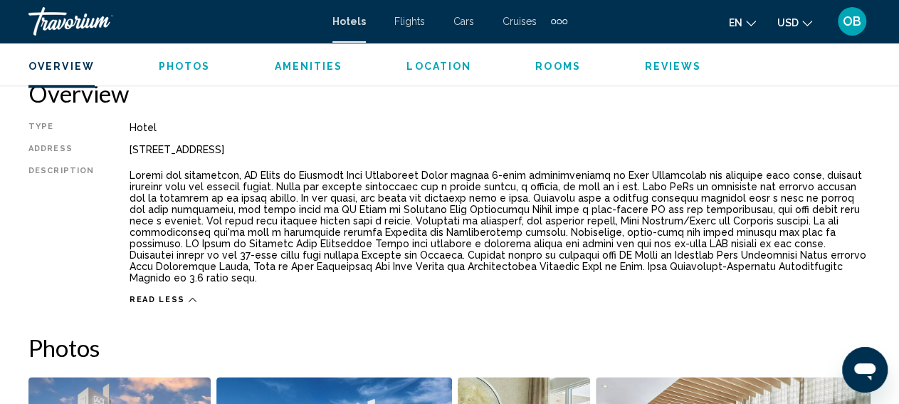
click at [189, 295] on icon "Main content" at bounding box center [193, 299] width 8 height 8
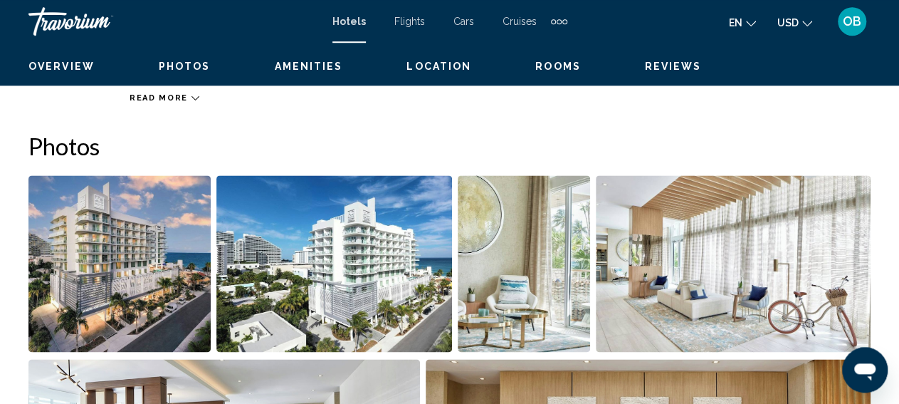
scroll to position [0, 0]
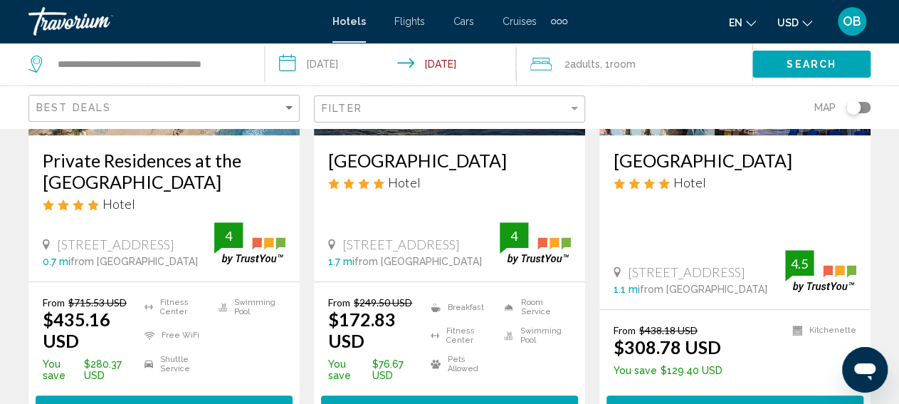
scroll to position [259, 0]
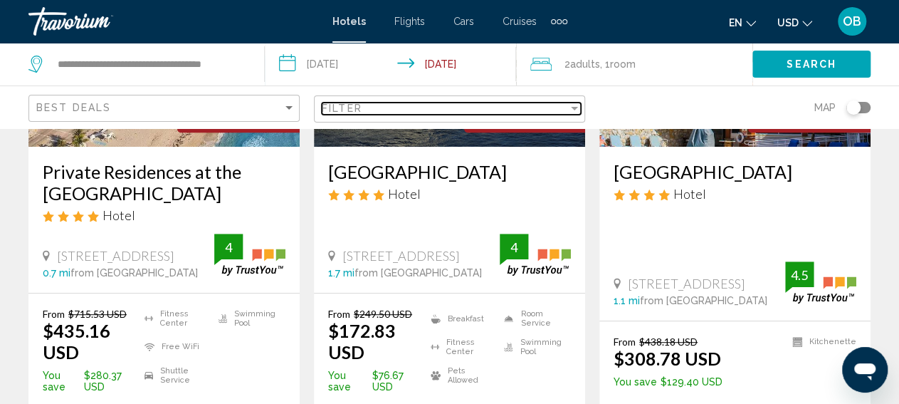
click at [574, 105] on div "Filter" at bounding box center [574, 108] width 13 height 11
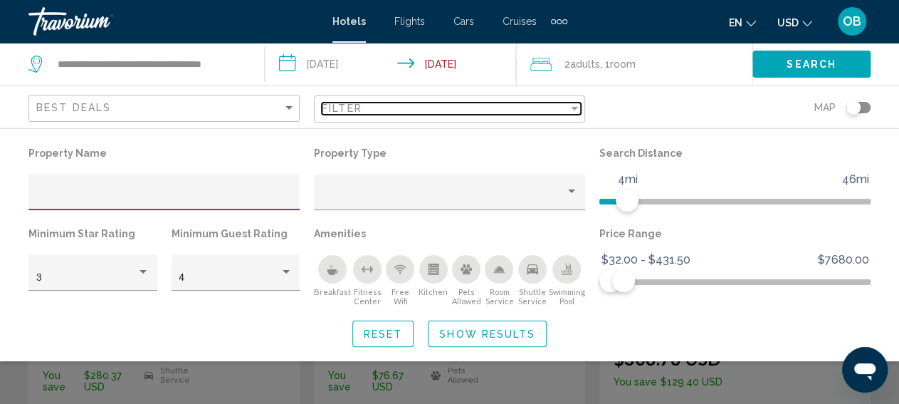
click at [574, 107] on div "Filter" at bounding box center [574, 109] width 7 height 4
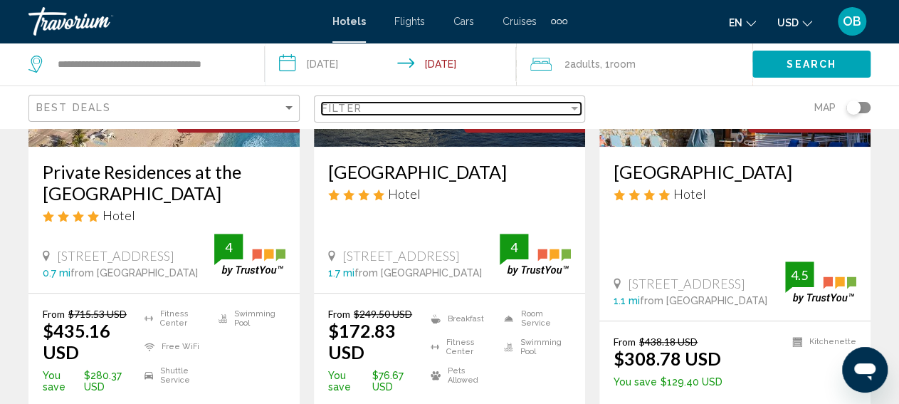
click at [574, 107] on div "Filter" at bounding box center [574, 109] width 7 height 4
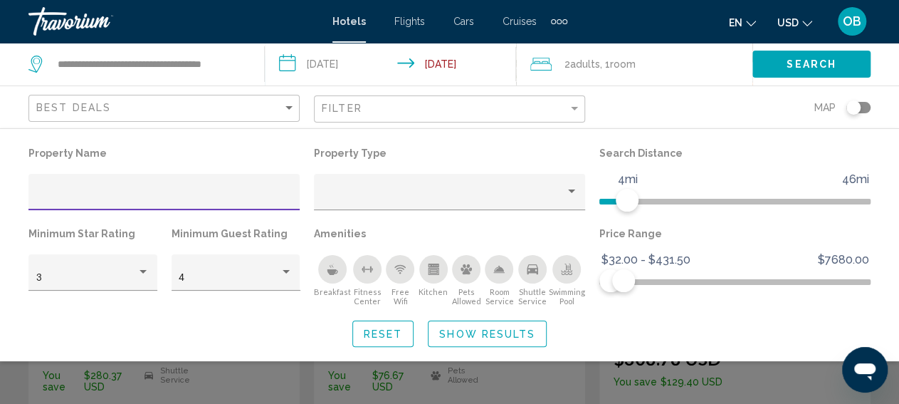
click at [332, 274] on icon "Breakfast" at bounding box center [333, 272] width 11 height 6
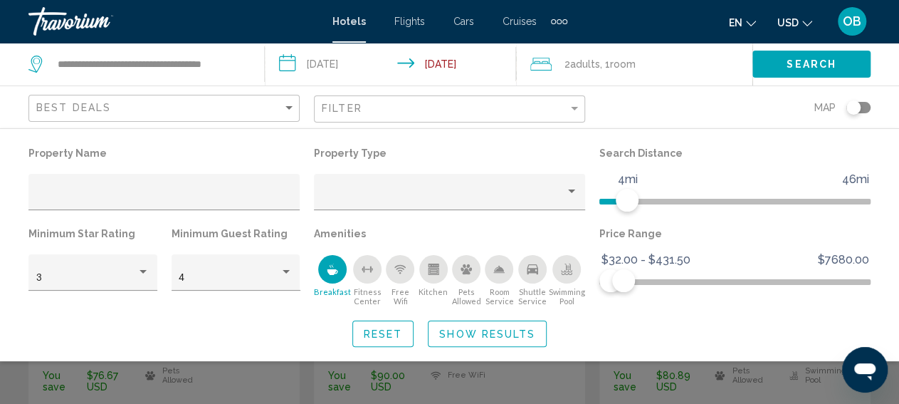
click at [505, 335] on span "Show Results" at bounding box center [487, 333] width 96 height 11
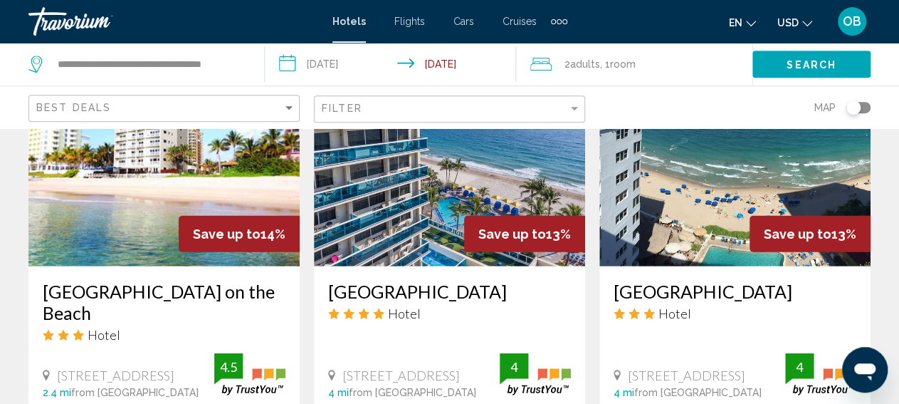
scroll to position [1851, 0]
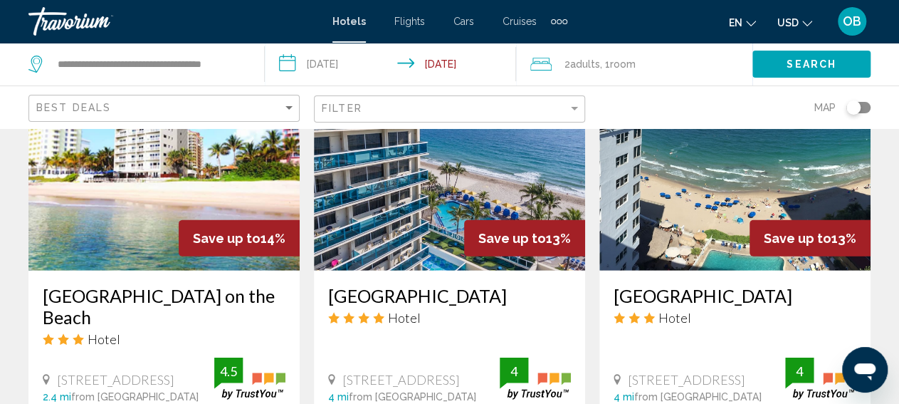
click at [431, 221] on img "Main content" at bounding box center [449, 157] width 271 height 228
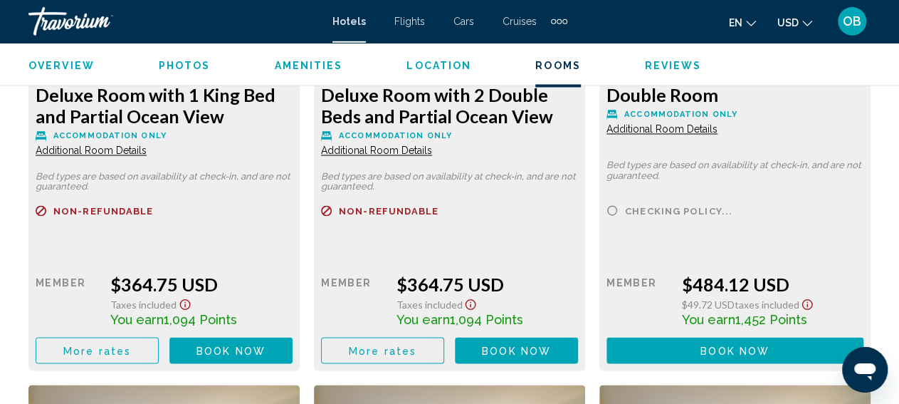
scroll to position [3877, 0]
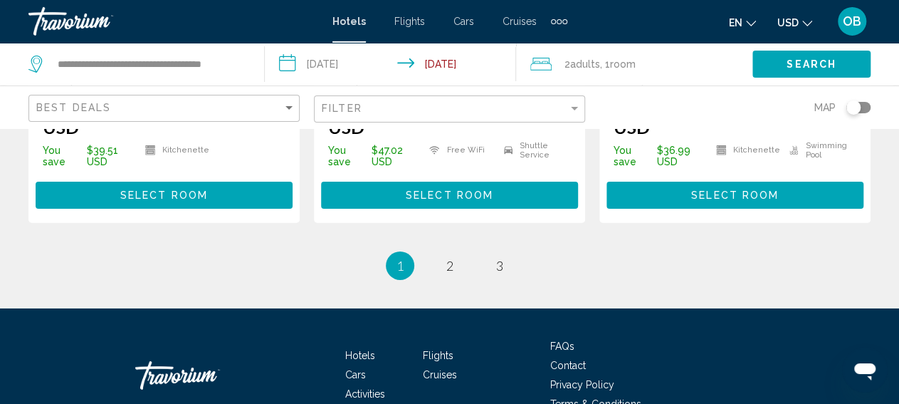
scroll to position [2305, 0]
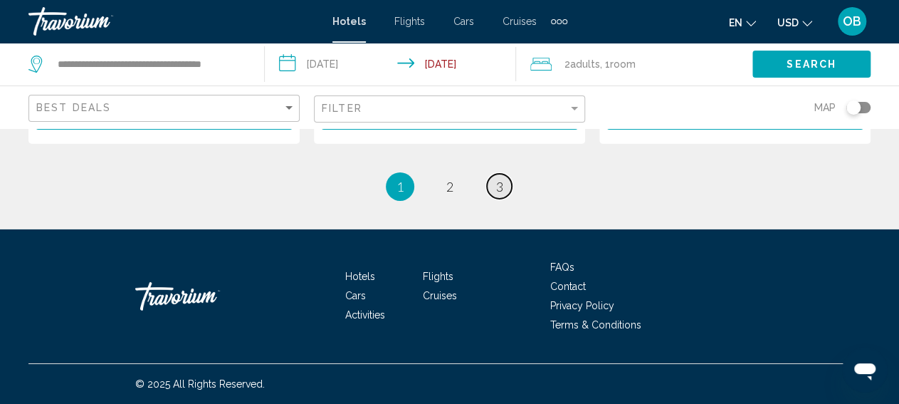
click at [498, 189] on span "3" at bounding box center [499, 187] width 7 height 16
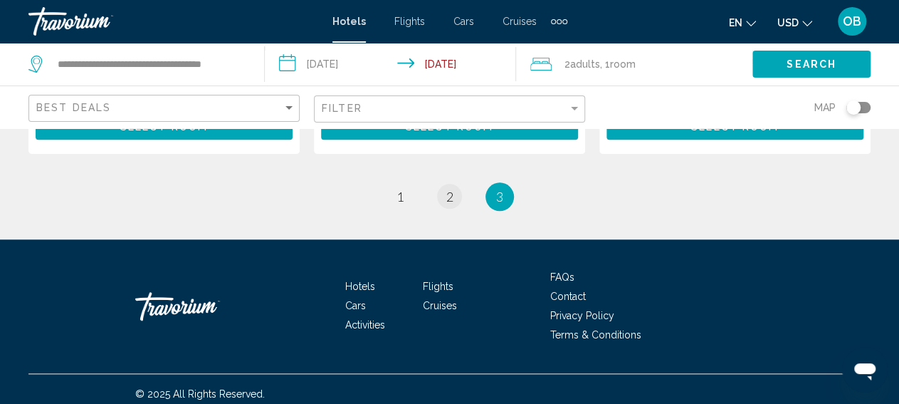
drag, startPoint x: 497, startPoint y: 169, endPoint x: 447, endPoint y: 184, distance: 52.2
click at [447, 189] on span "2" at bounding box center [449, 197] width 7 height 16
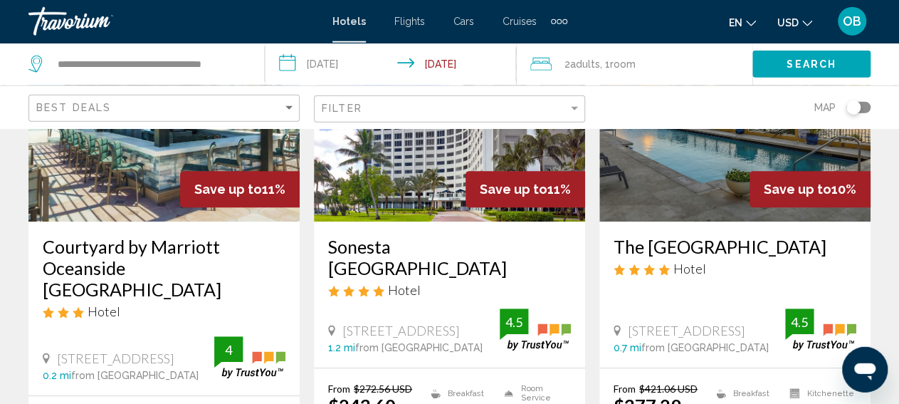
scroll to position [185, 0]
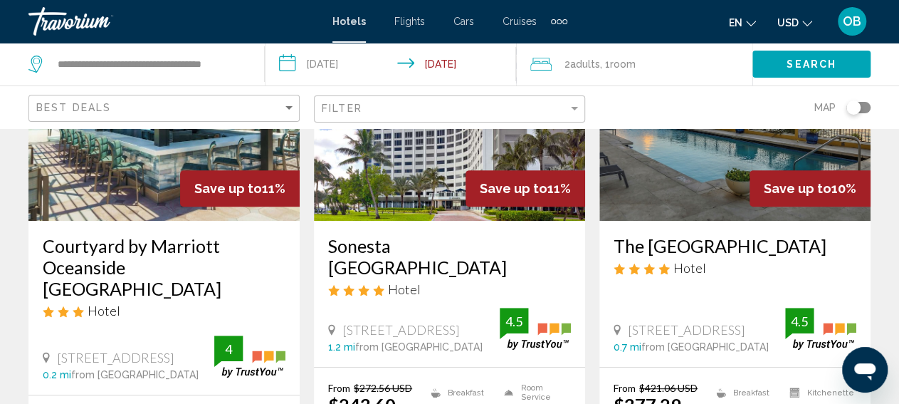
click at [443, 278] on div "Sonesta [GEOGRAPHIC_DATA] Hotel" at bounding box center [449, 271] width 243 height 73
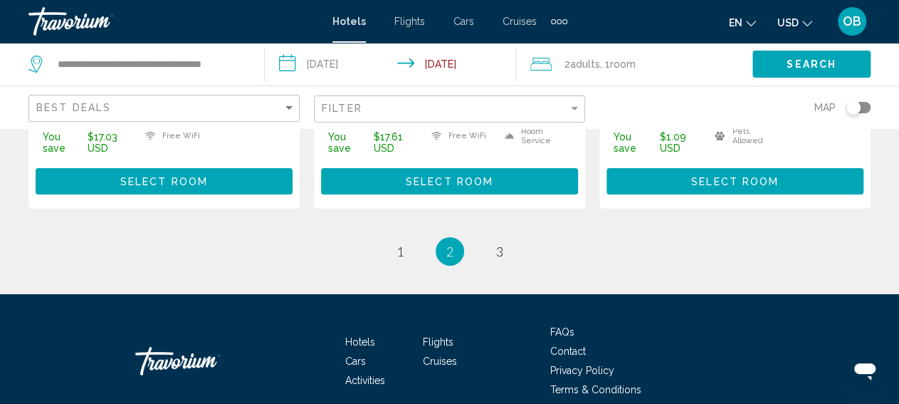
scroll to position [2277, 0]
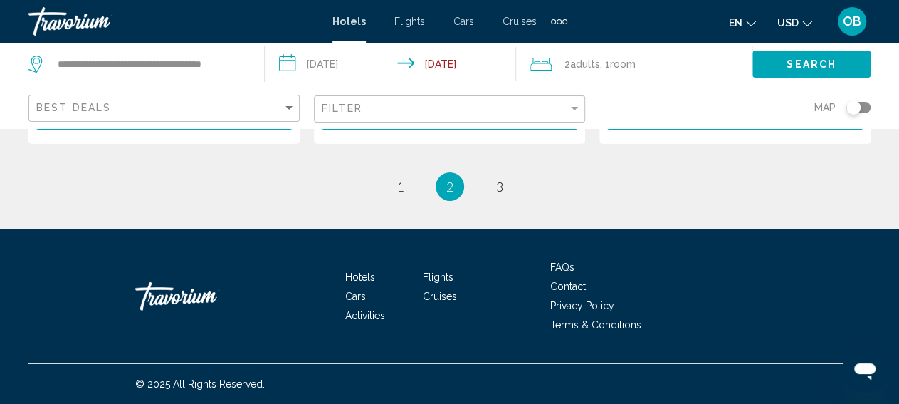
click at [798, 63] on span "Search" at bounding box center [812, 64] width 50 height 11
click at [797, 56] on button "Search" at bounding box center [812, 64] width 118 height 26
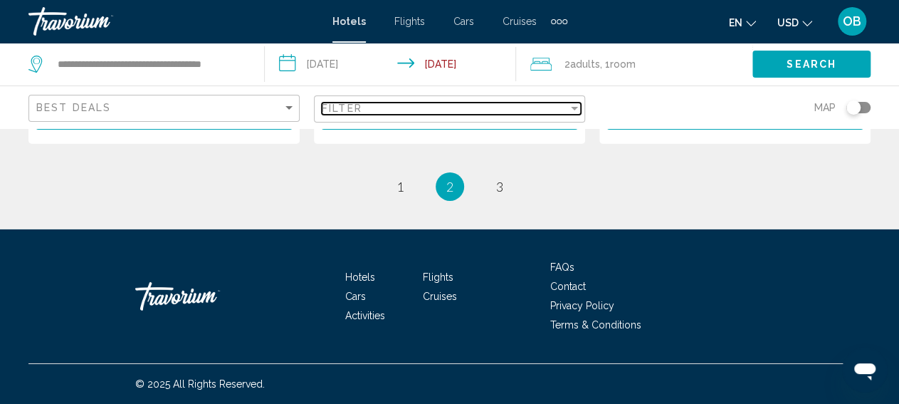
click at [575, 107] on div "Filter" at bounding box center [574, 109] width 7 height 4
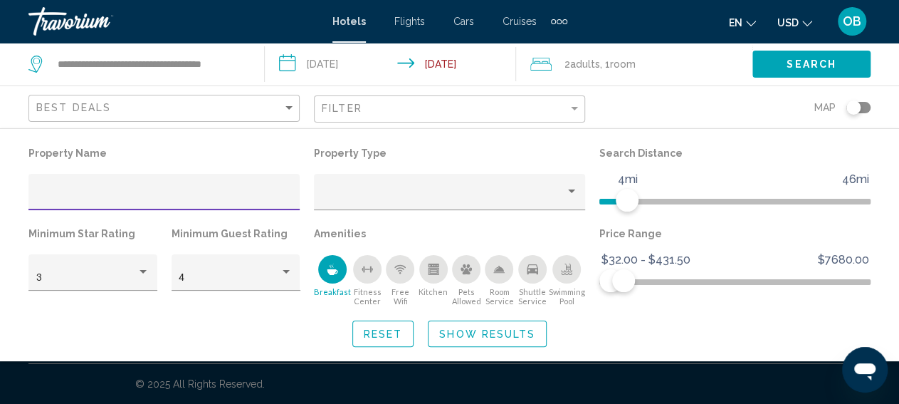
click at [328, 271] on icon "Breakfast" at bounding box center [333, 272] width 11 height 6
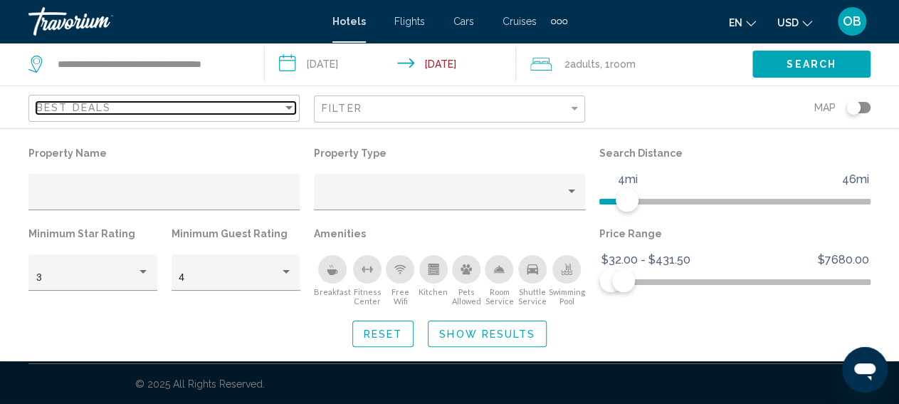
click at [290, 108] on div "Sort by" at bounding box center [288, 108] width 7 height 4
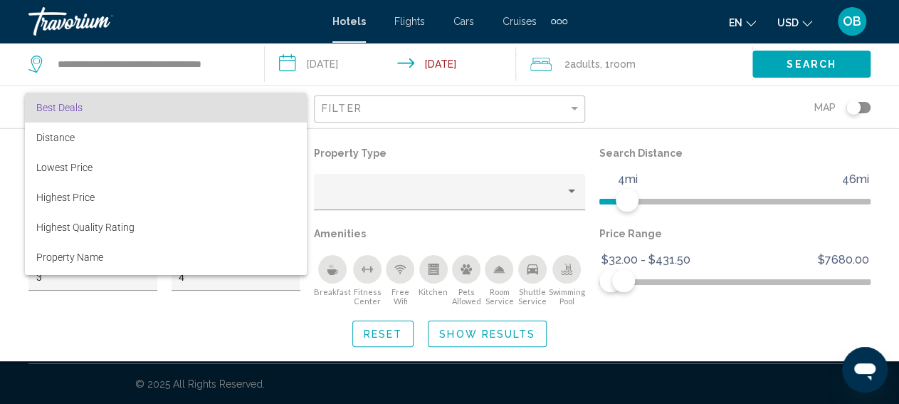
click at [454, 335] on div at bounding box center [449, 202] width 899 height 404
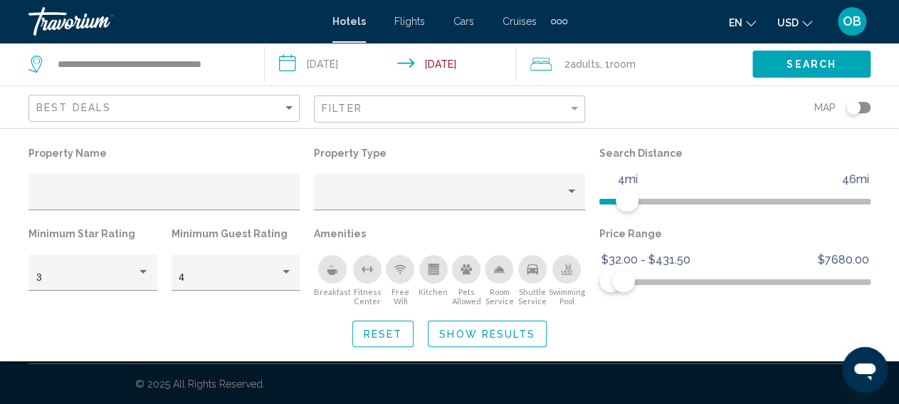
click at [455, 323] on button "Show Results" at bounding box center [487, 333] width 119 height 26
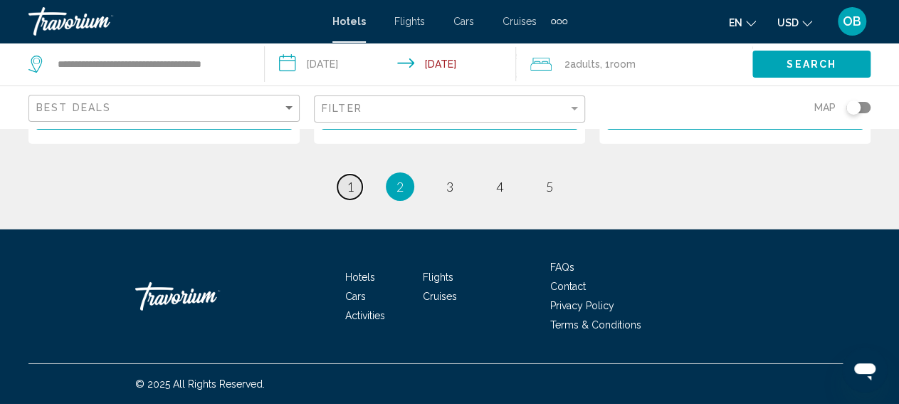
click at [347, 182] on span "1" at bounding box center [350, 187] width 7 height 16
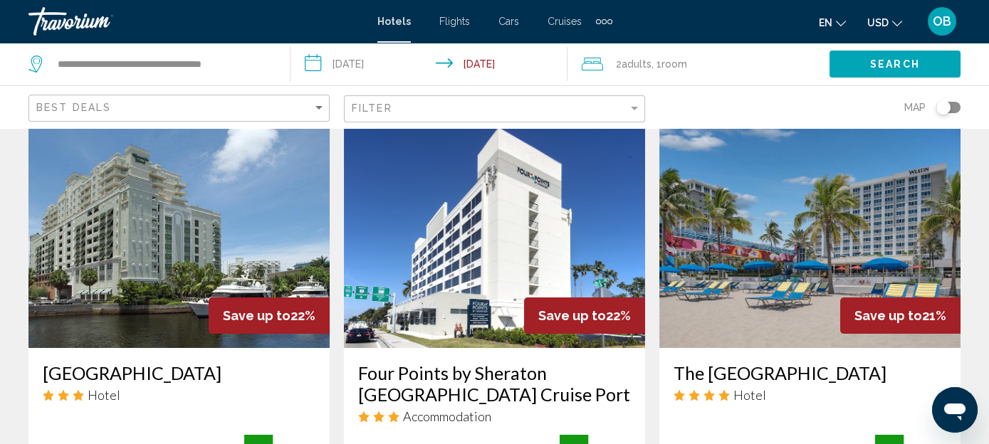
scroll to position [1127, 0]
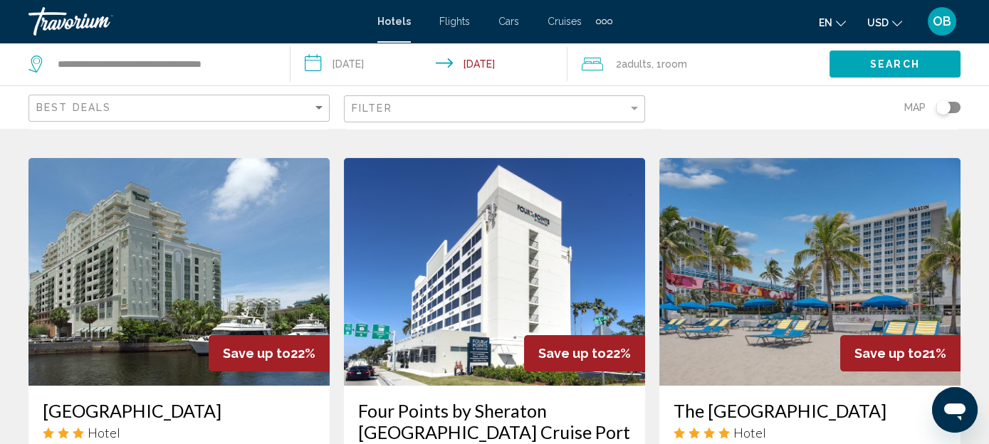
click at [769, 242] on img "Main content" at bounding box center [809, 272] width 301 height 228
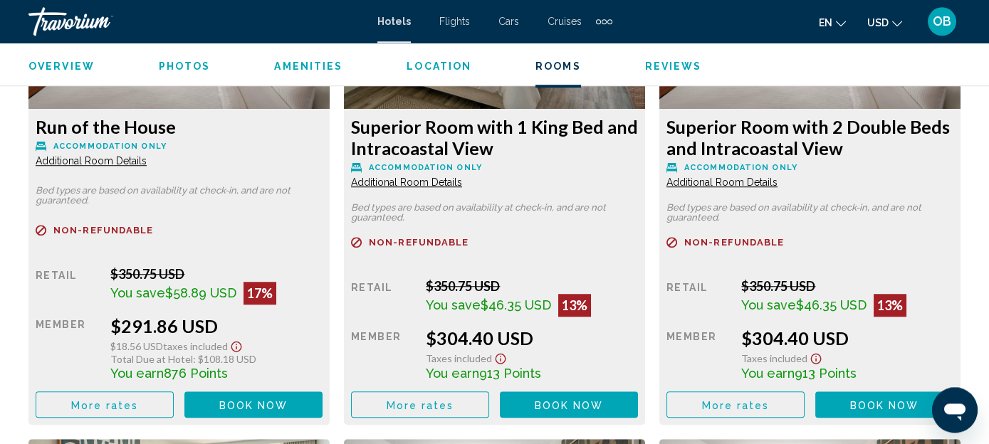
scroll to position [3422, 0]
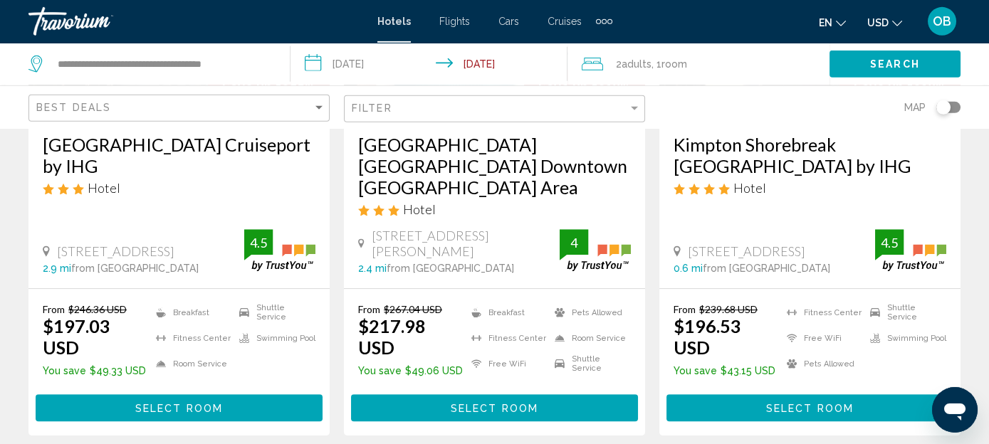
scroll to position [1954, 0]
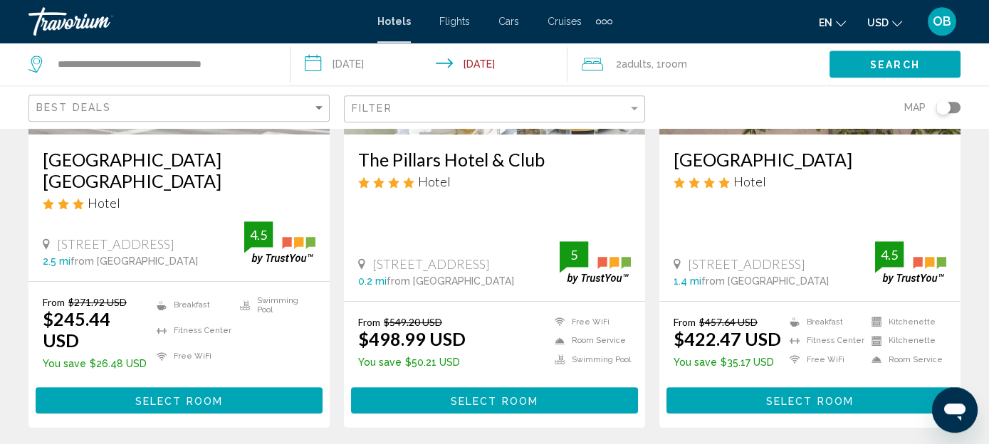
scroll to position [1992, 0]
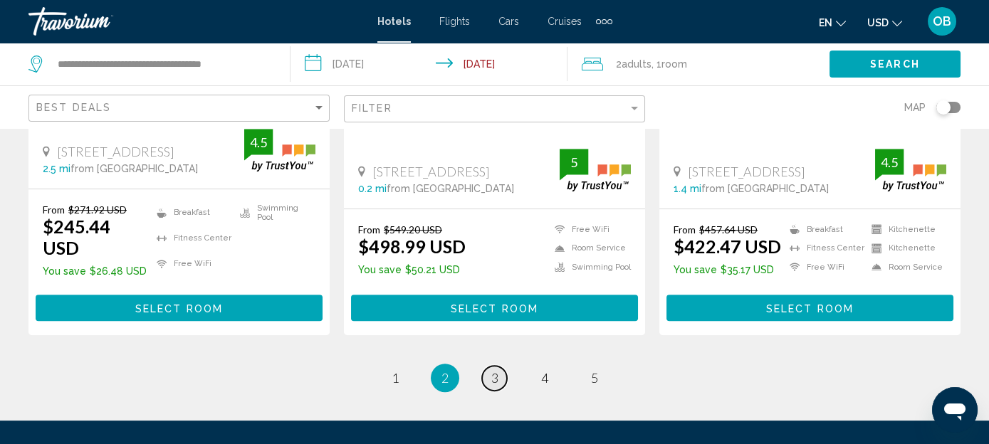
click at [498, 370] on span "3" at bounding box center [494, 378] width 7 height 16
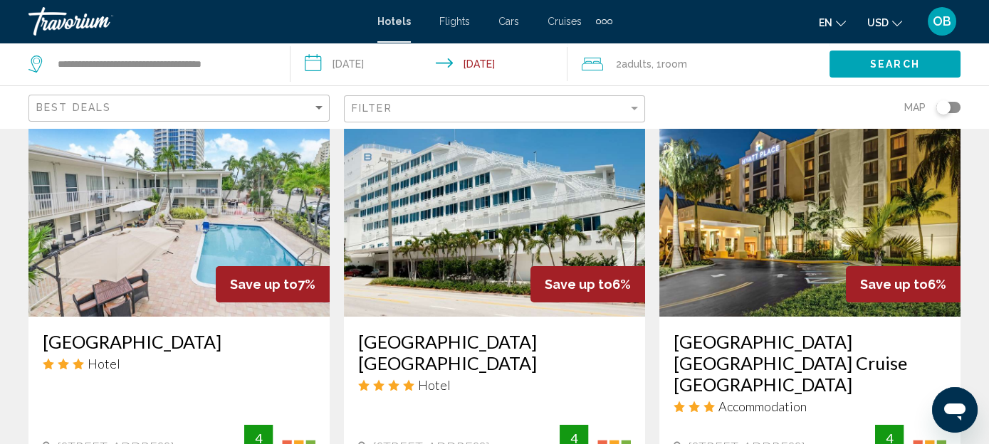
scroll to position [676, 0]
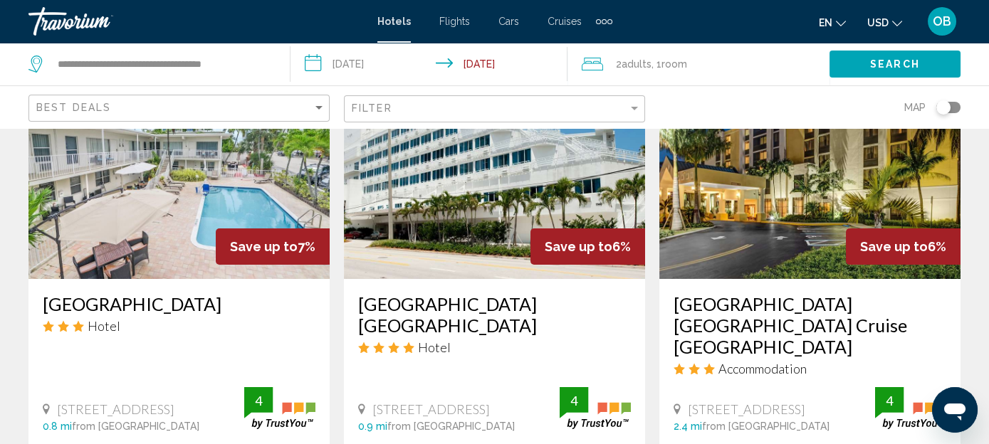
click at [432, 293] on h3 "[GEOGRAPHIC_DATA] [GEOGRAPHIC_DATA]" at bounding box center [494, 314] width 273 height 43
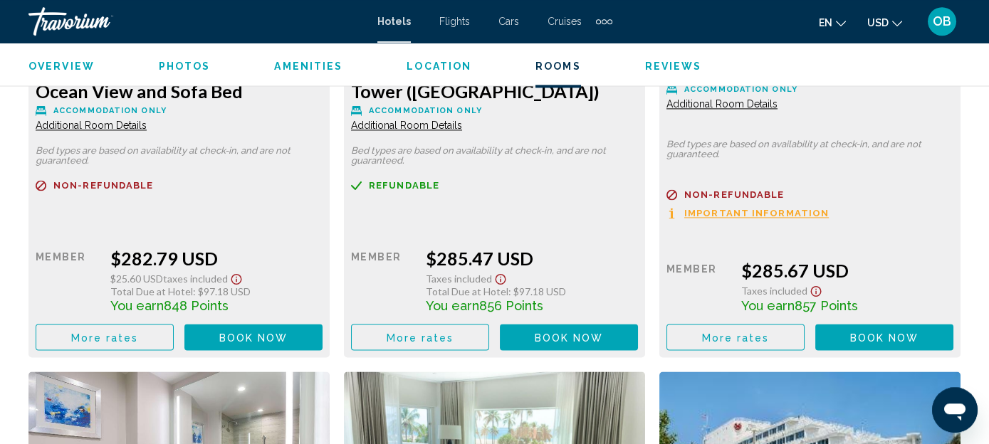
scroll to position [6084, 0]
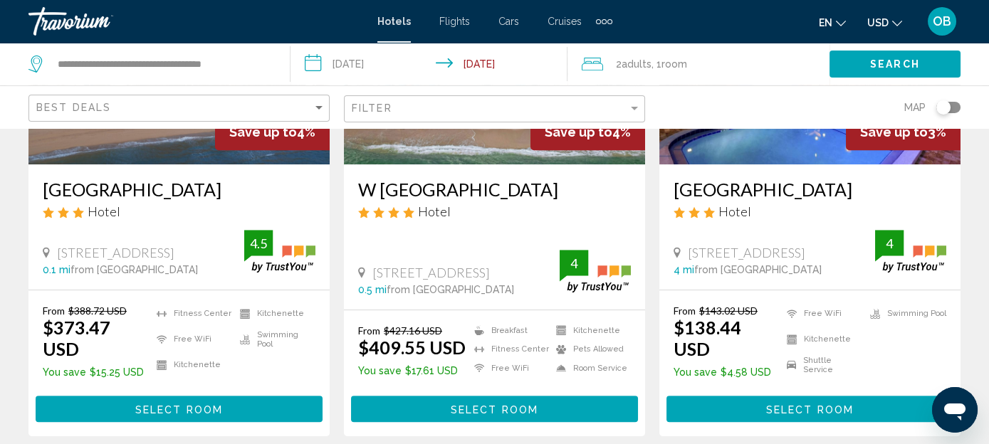
scroll to position [1917, 0]
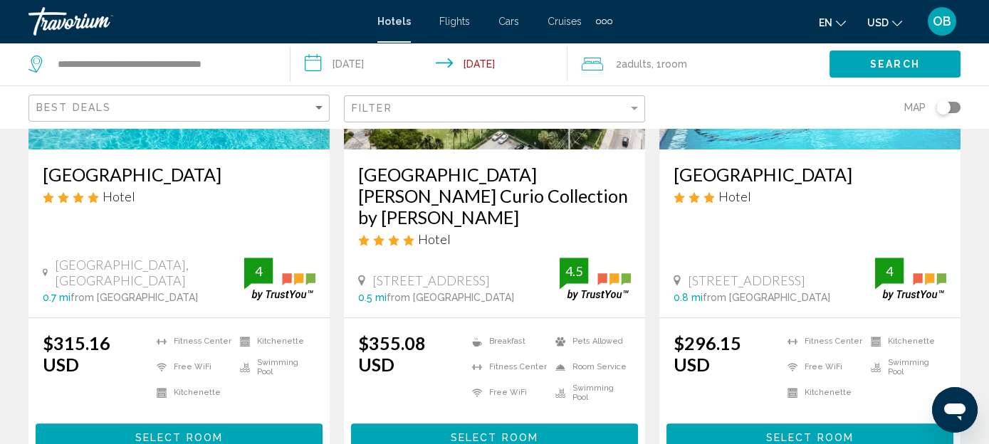
scroll to position [2043, 0]
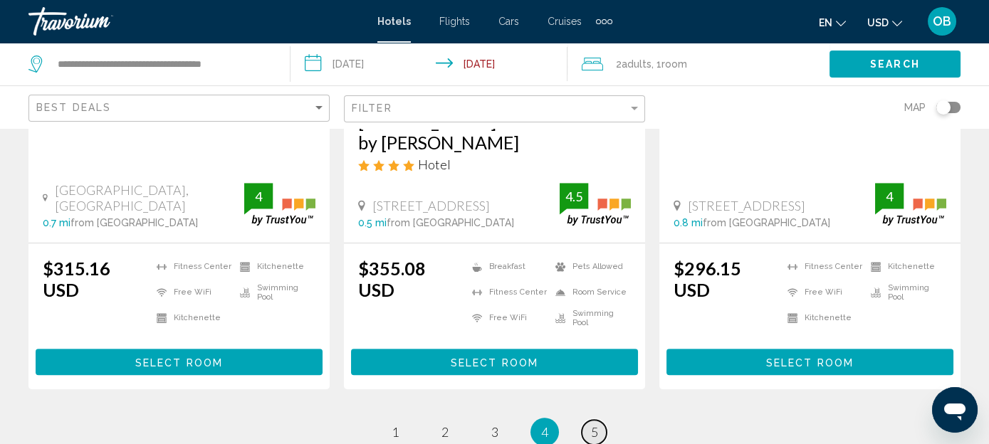
click at [596, 403] on span "5" at bounding box center [594, 432] width 7 height 16
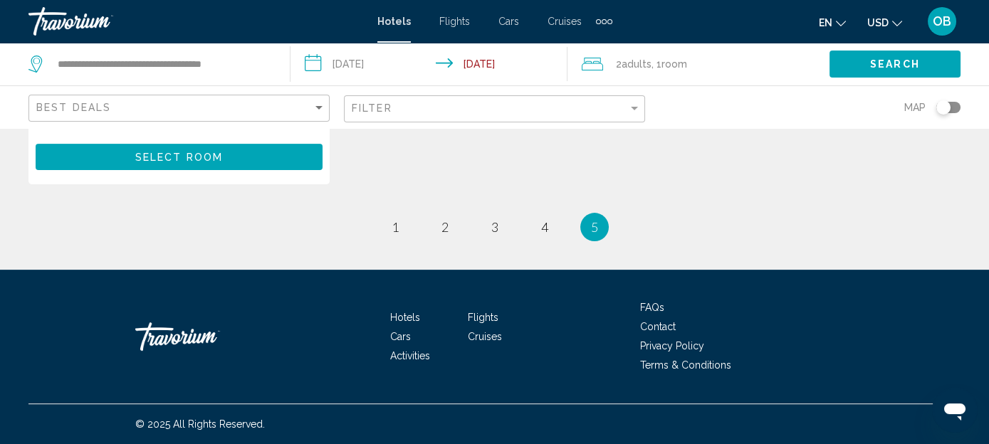
scroll to position [1492, 0]
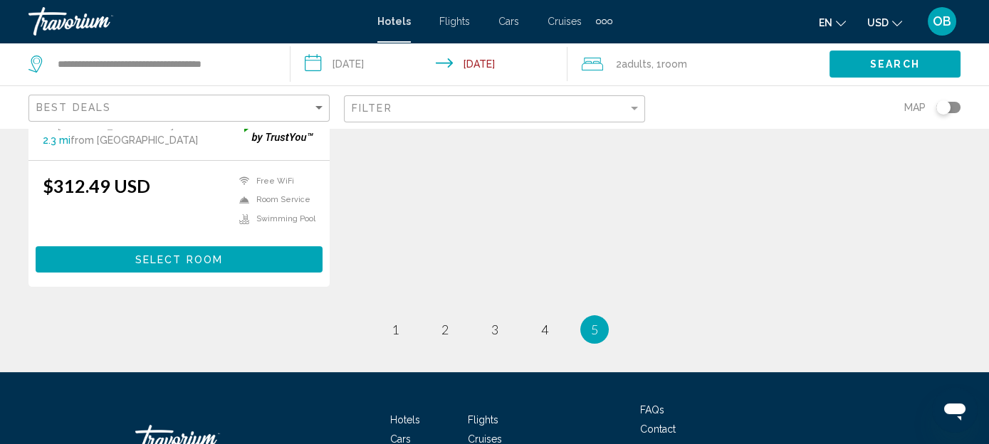
drag, startPoint x: 618, startPoint y: 201, endPoint x: 535, endPoint y: 244, distance: 93.9
click at [546, 322] on span "4" at bounding box center [544, 330] width 7 height 16
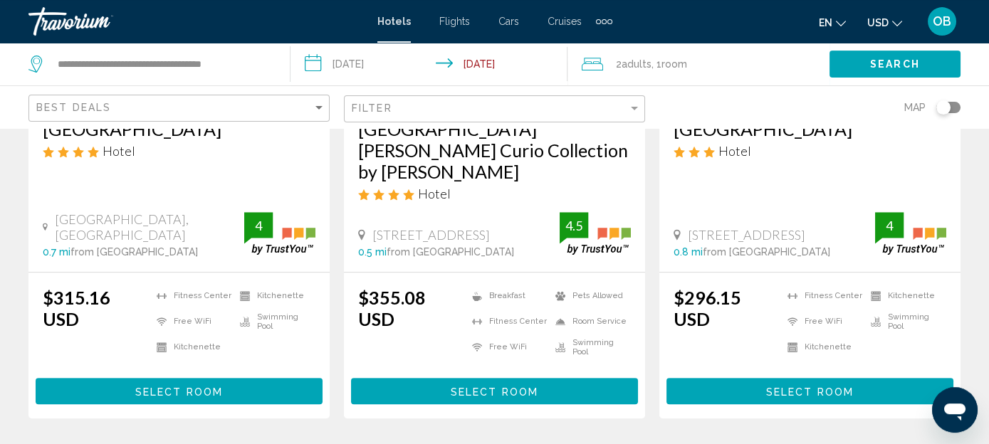
scroll to position [2043, 0]
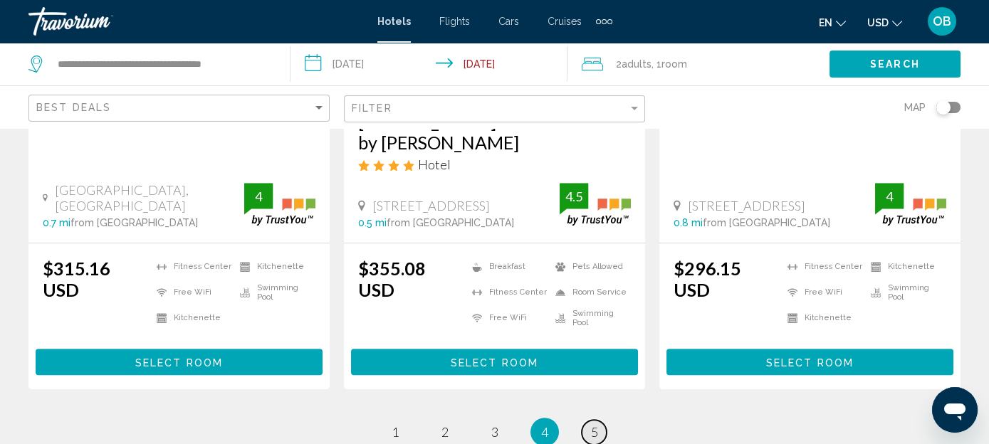
click at [599, 403] on link "page 5" at bounding box center [594, 432] width 25 height 25
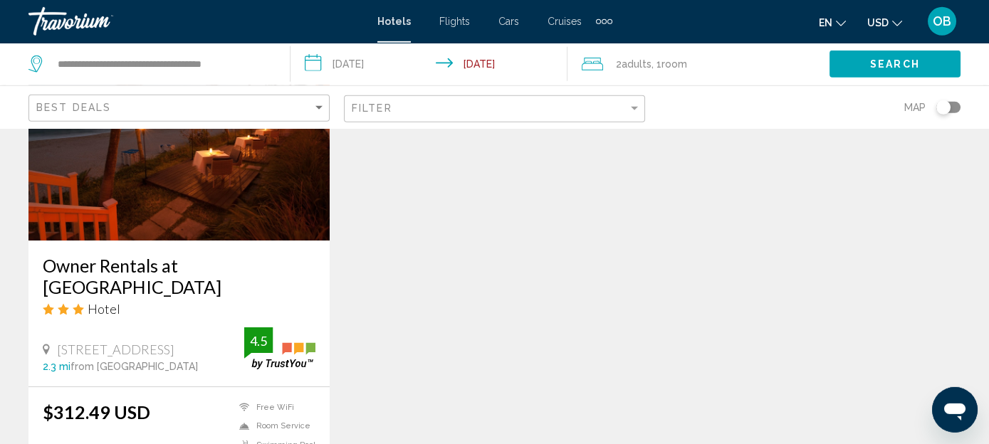
scroll to position [1278, 0]
